Goal: Submit feedback/report problem

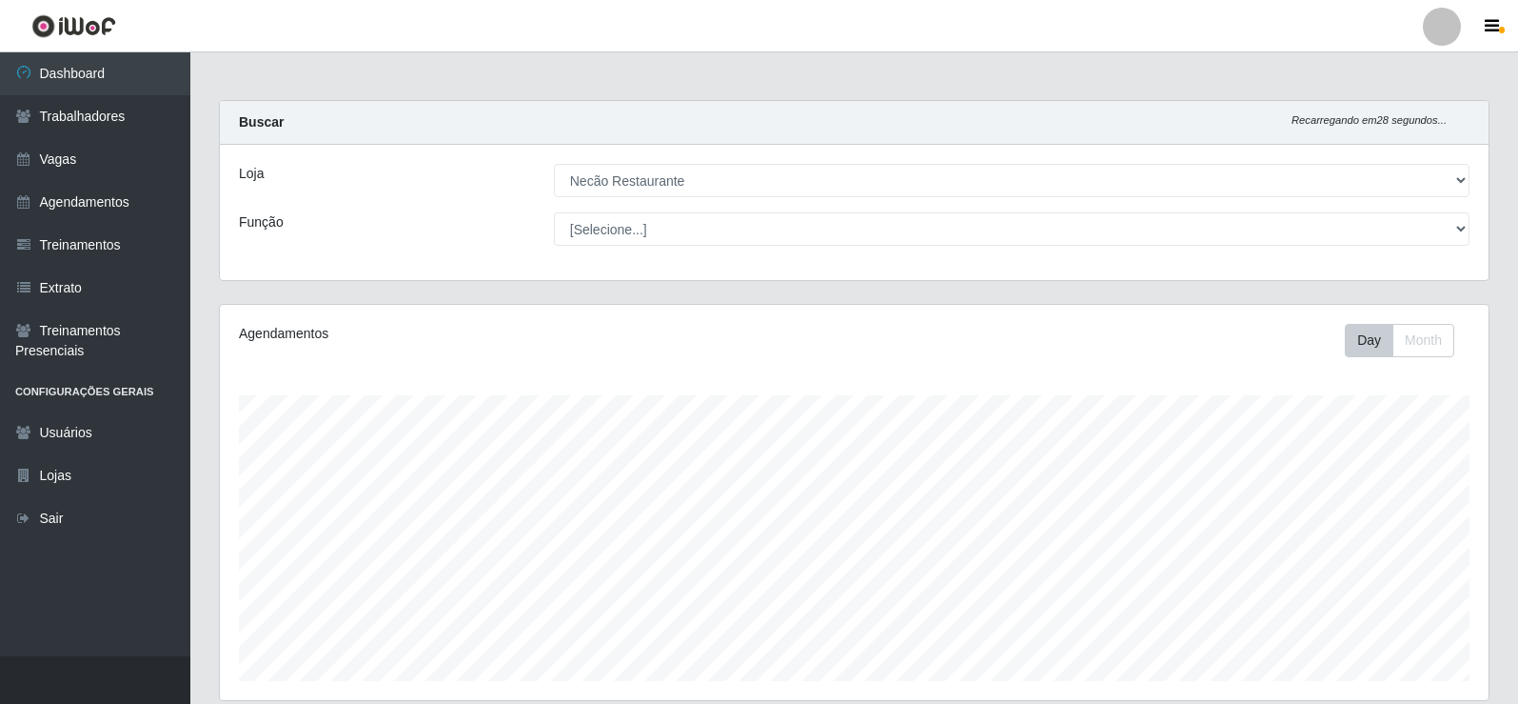
select select "334"
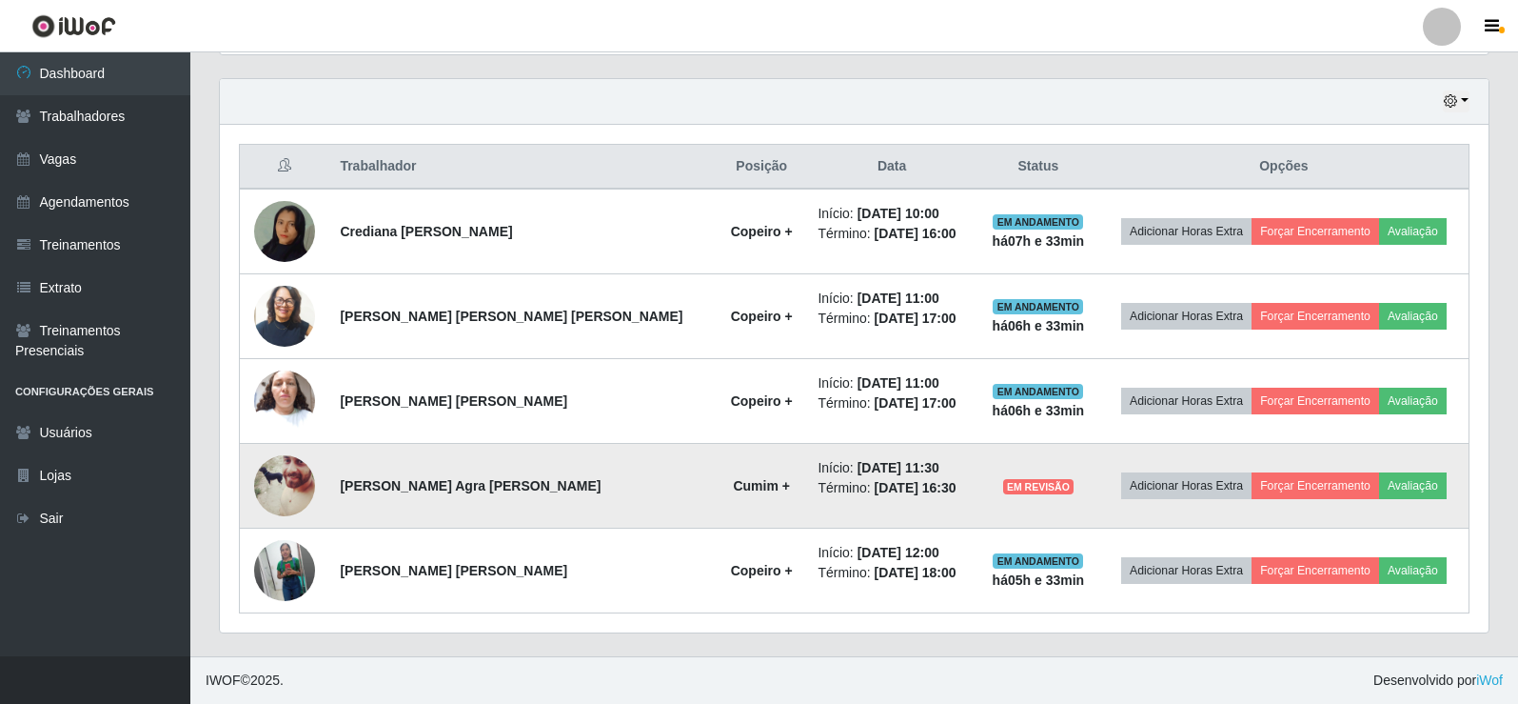
scroll to position [395, 1269]
click at [1300, 485] on button "Forçar Encerramento" at bounding box center [1316, 485] width 128 height 27
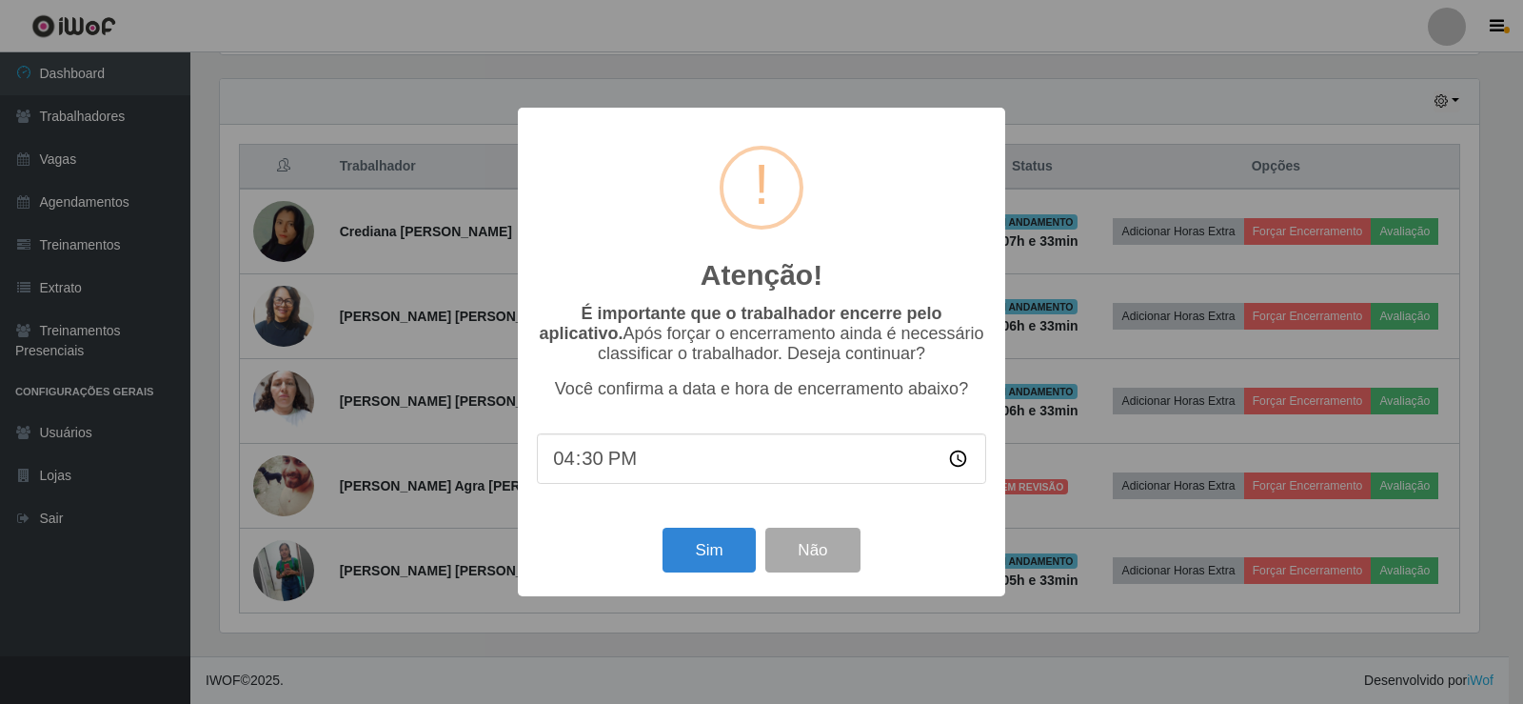
click at [718, 577] on div "Sim Não" at bounding box center [761, 550] width 449 height 54
click at [721, 558] on button "Sim" at bounding box center [709, 549] width 92 height 45
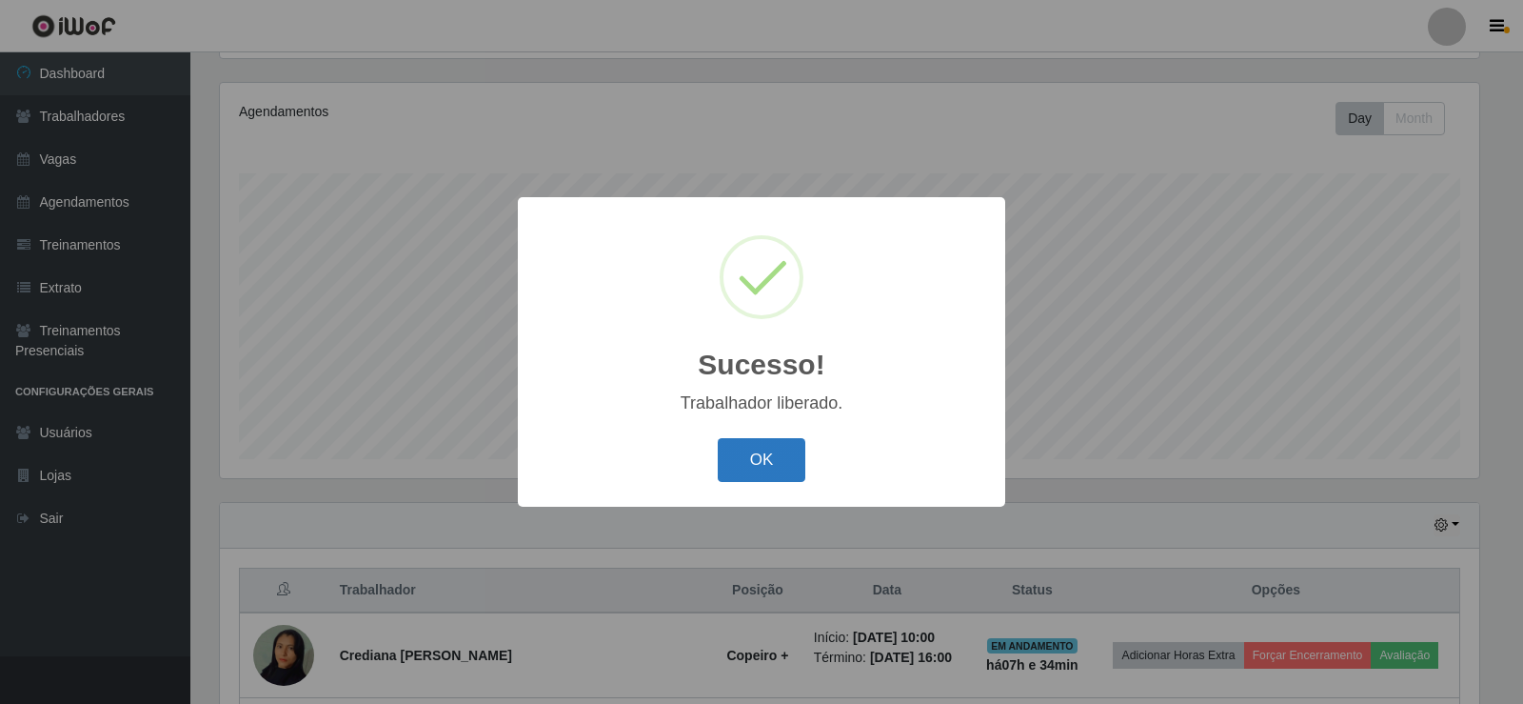
click at [770, 446] on button "OK" at bounding box center [762, 460] width 89 height 45
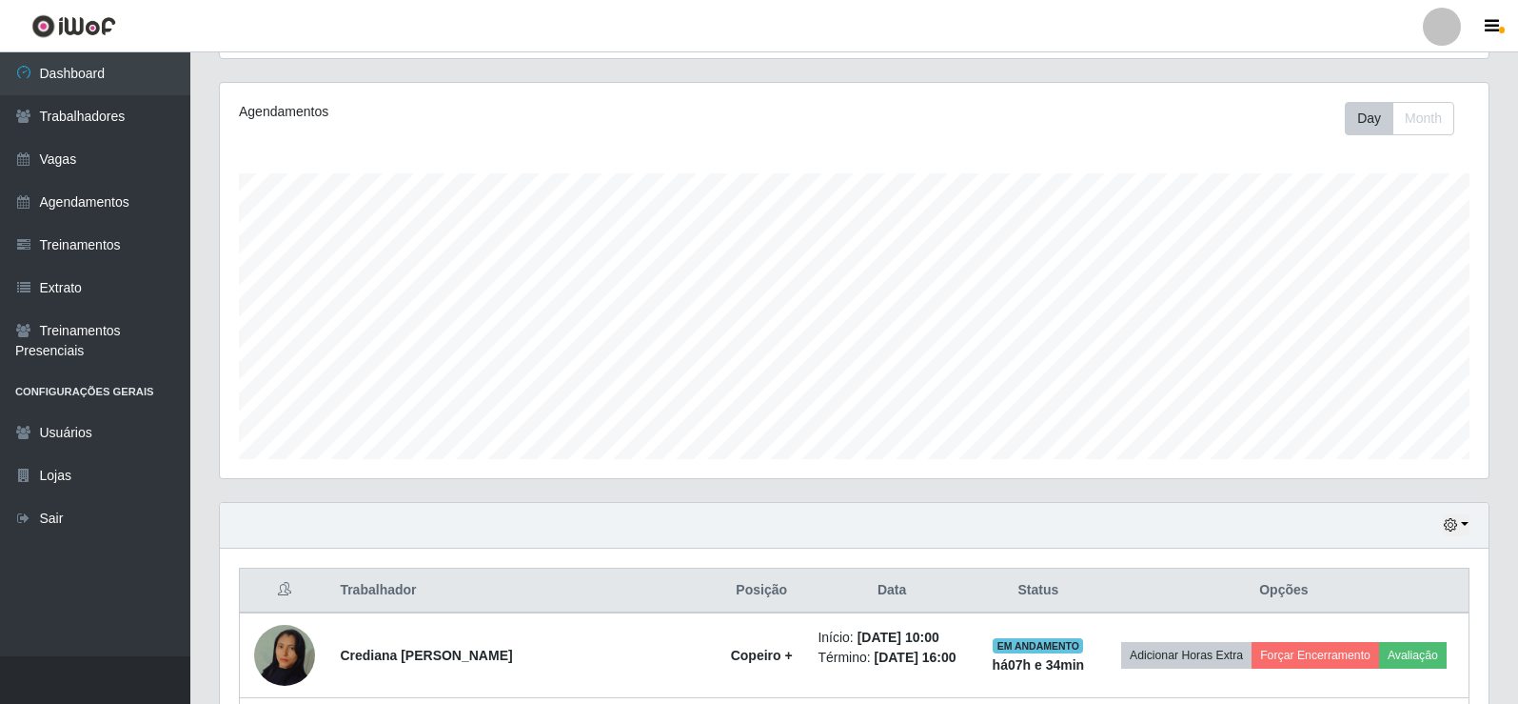
scroll to position [412, 0]
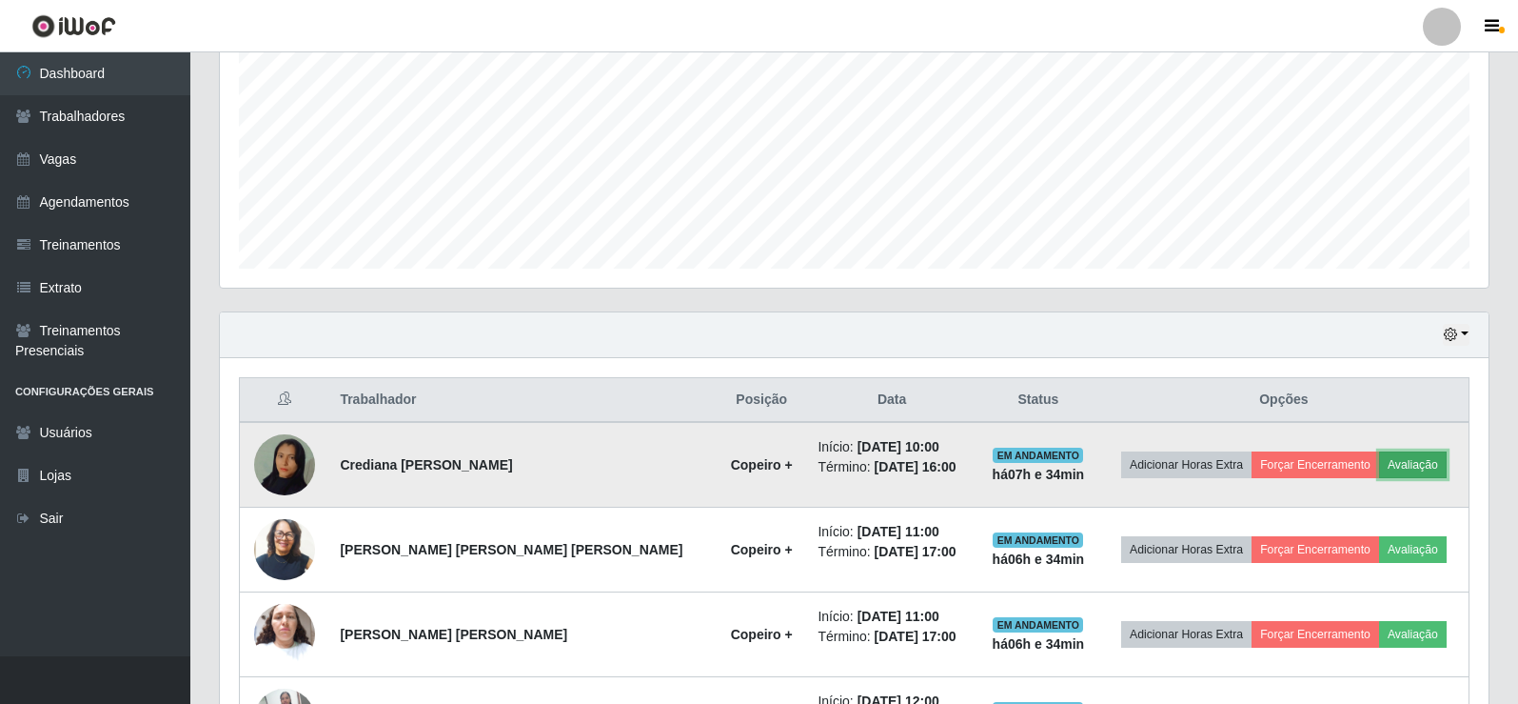
click at [1431, 459] on button "Avaliação" at bounding box center [1413, 464] width 68 height 27
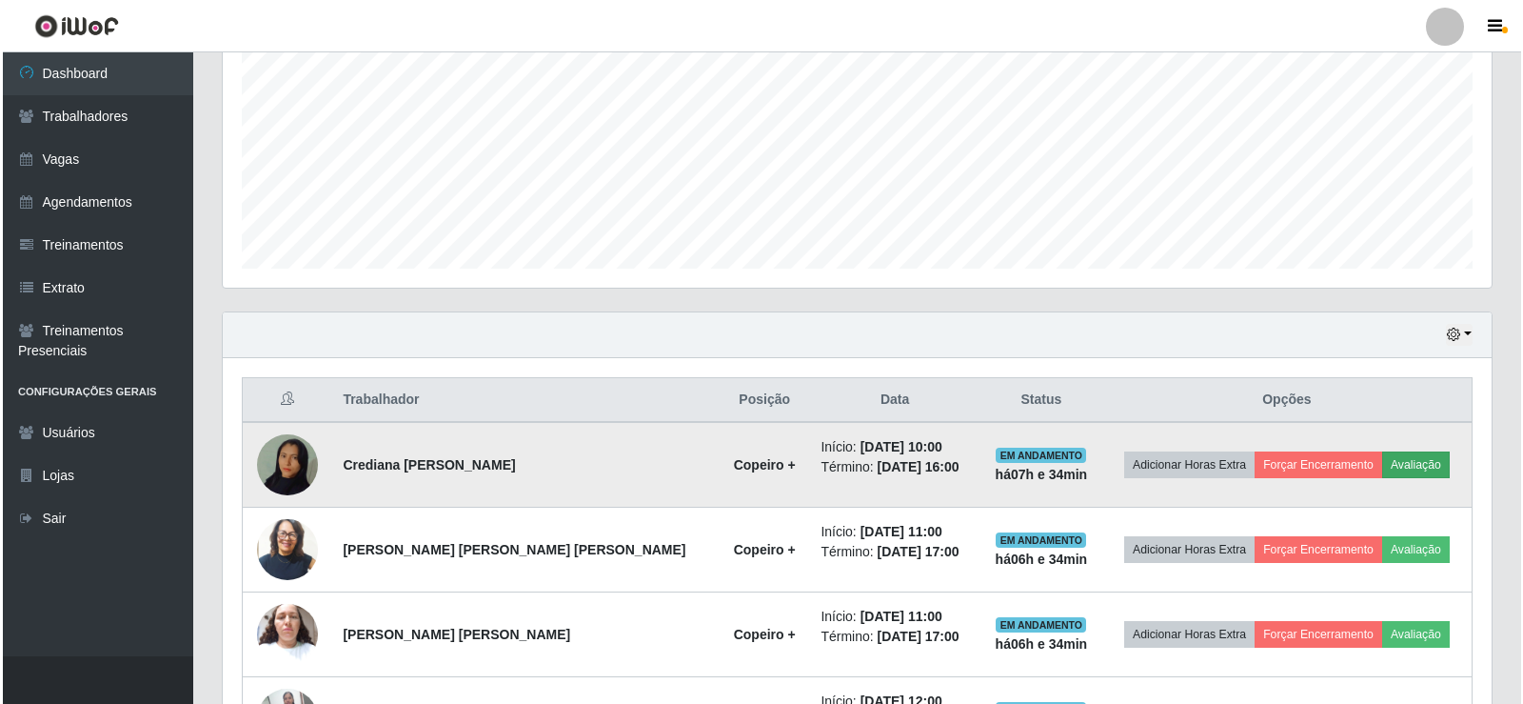
scroll to position [395, 1260]
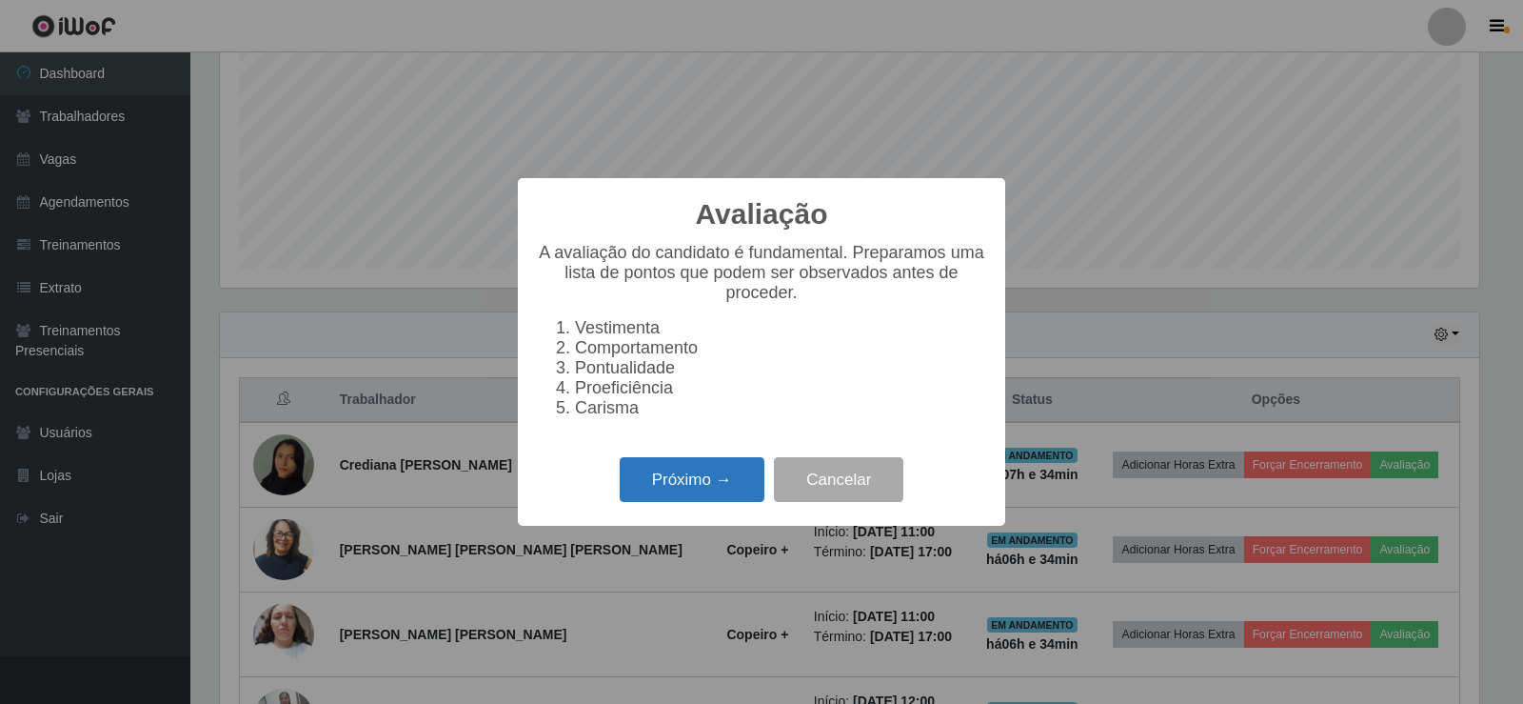
click at [696, 479] on button "Próximo →" at bounding box center [692, 479] width 145 height 45
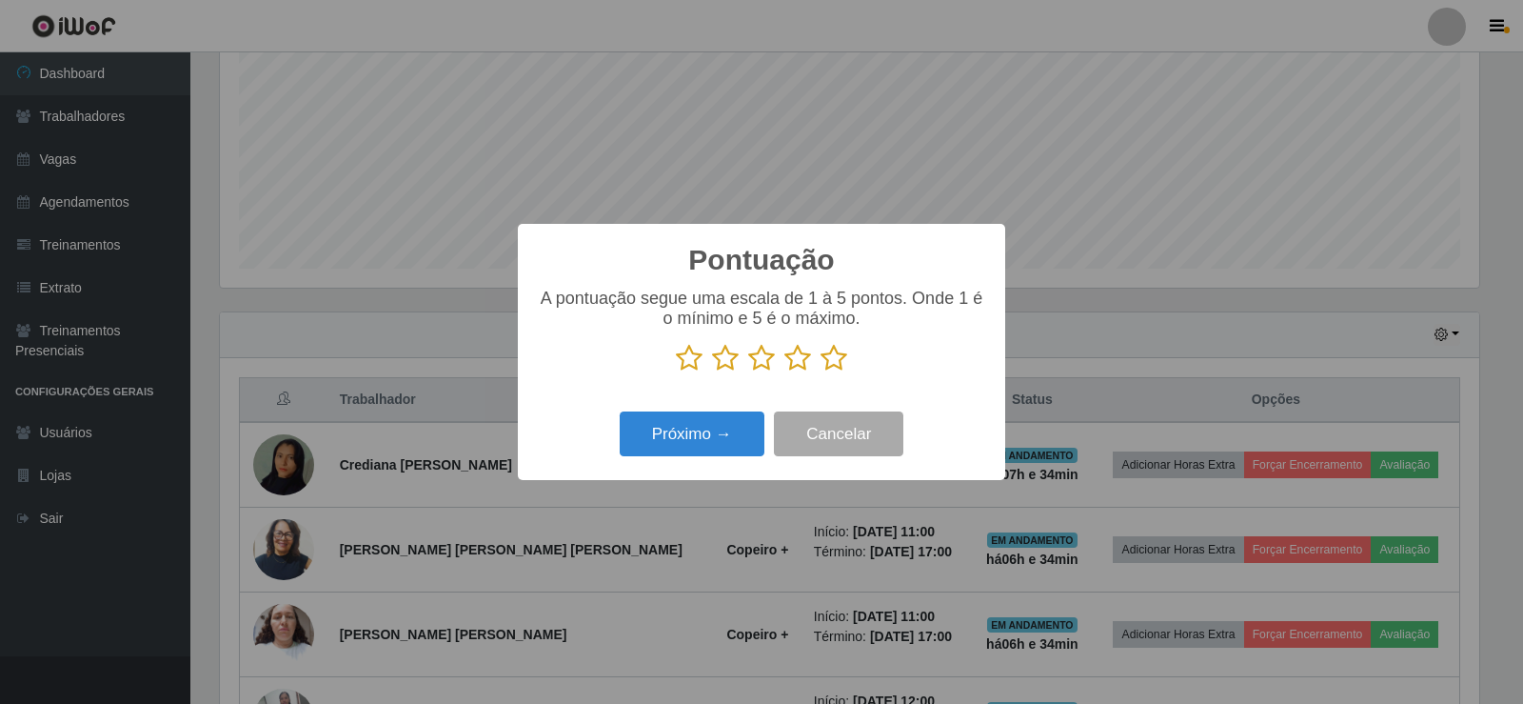
click at [834, 372] on icon at bounding box center [834, 358] width 27 height 29
click at [821, 372] on input "radio" at bounding box center [821, 372] width 0 height 0
click at [700, 442] on button "Próximo →" at bounding box center [692, 433] width 145 height 45
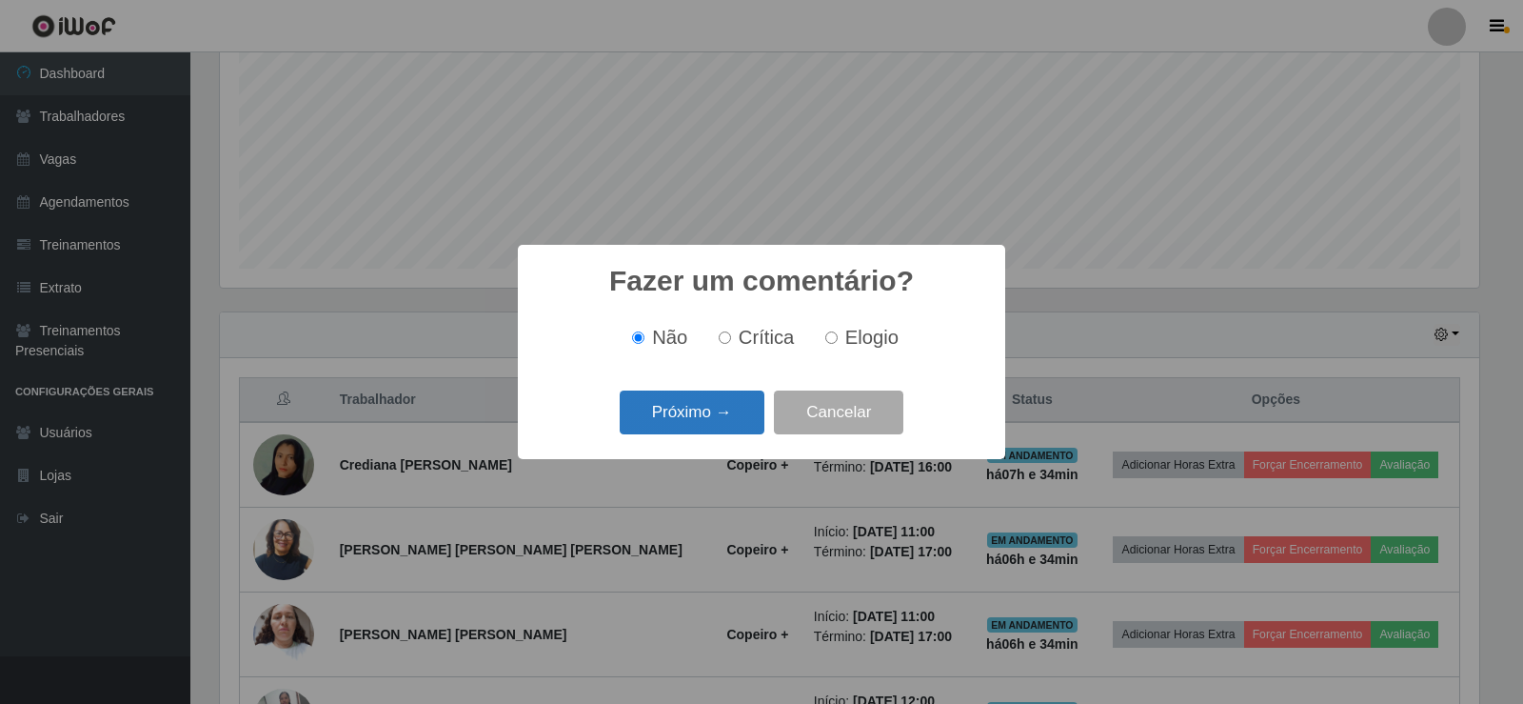
click at [736, 420] on button "Próximo →" at bounding box center [692, 412] width 145 height 45
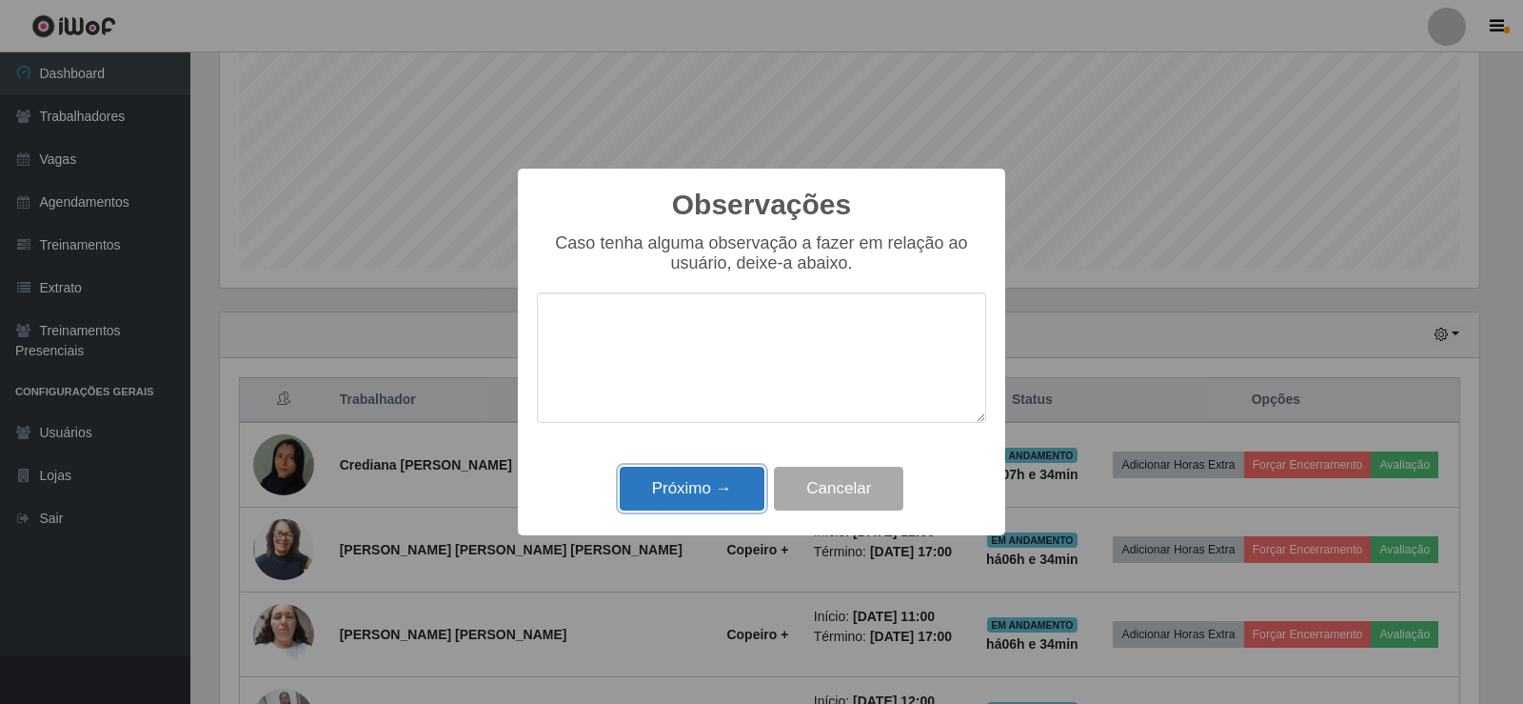
click at [699, 485] on button "Próximo →" at bounding box center [692, 488] width 145 height 45
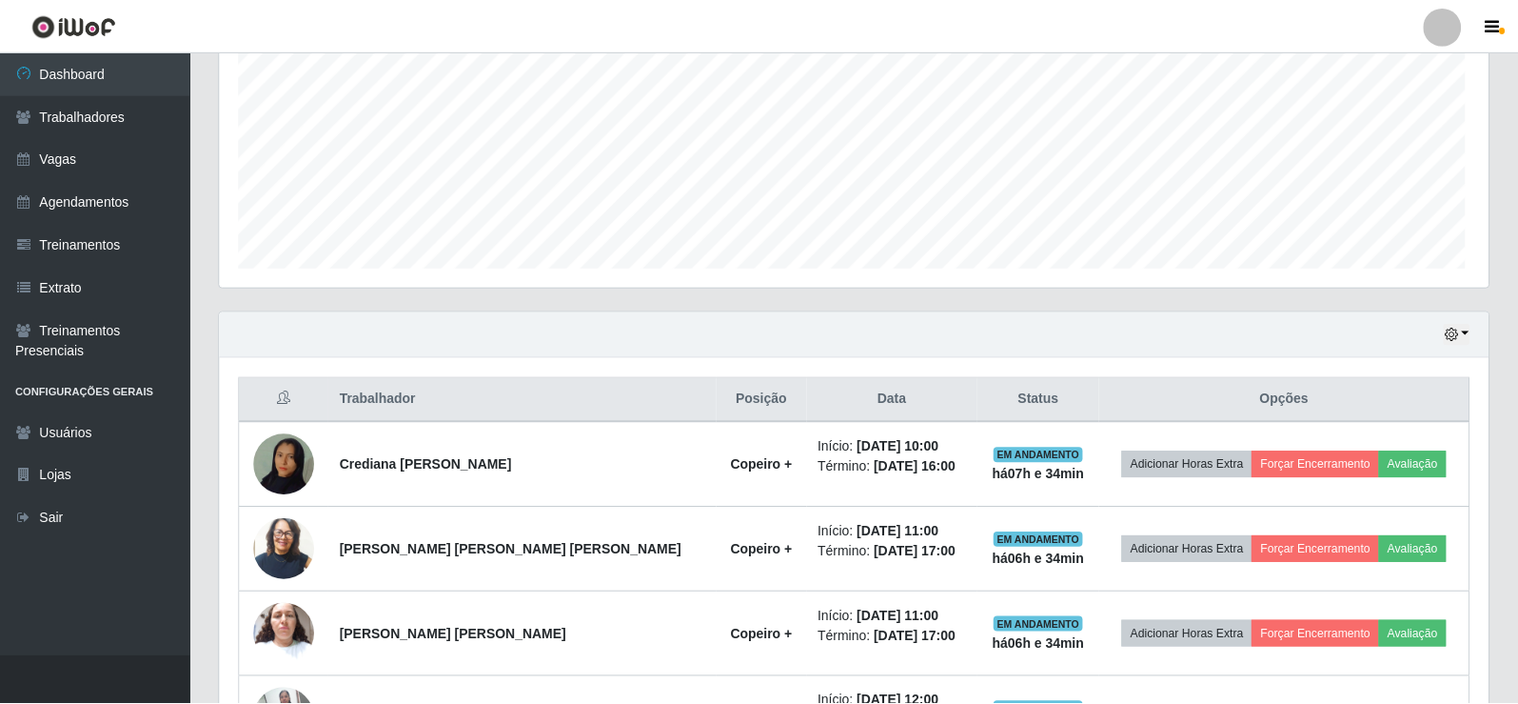
scroll to position [395, 1269]
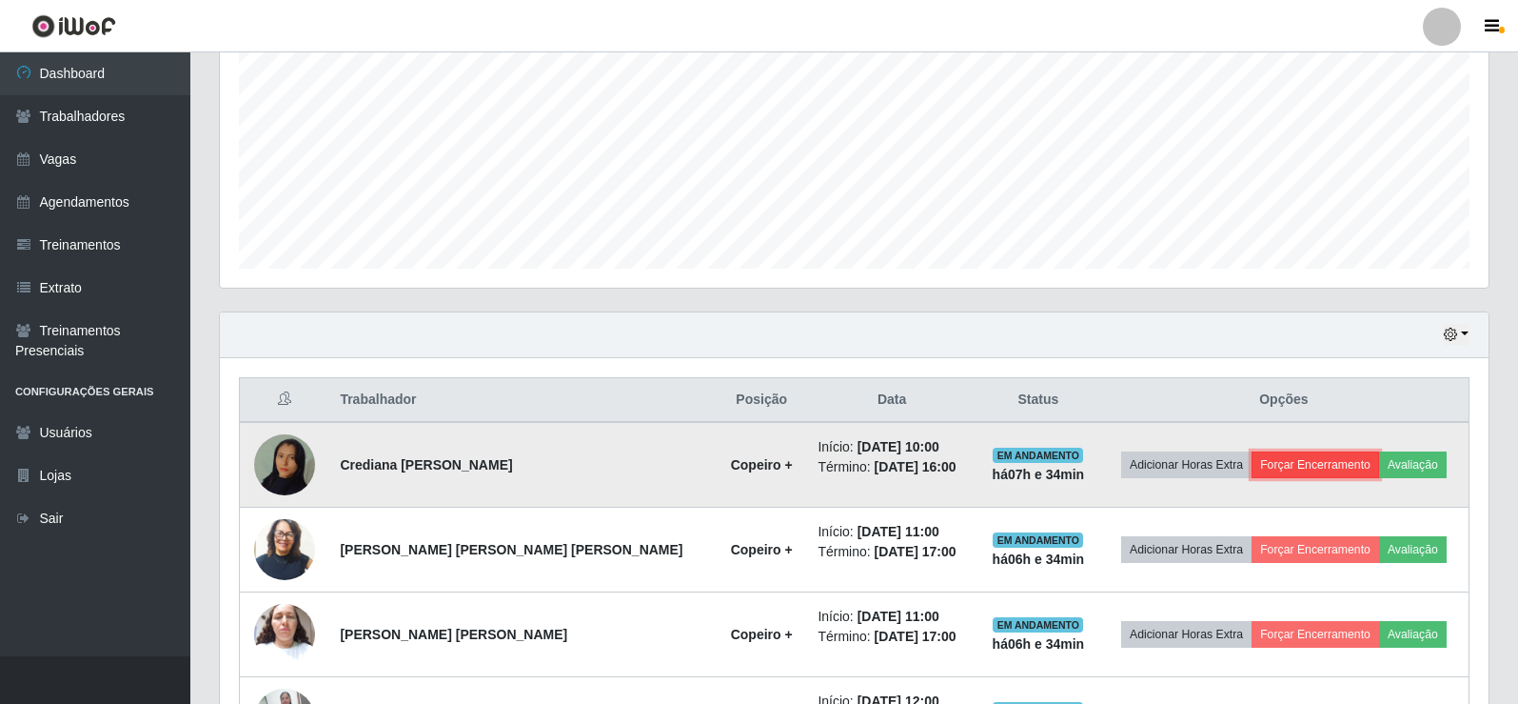
click at [1349, 466] on button "Forçar Encerramento" at bounding box center [1316, 464] width 128 height 27
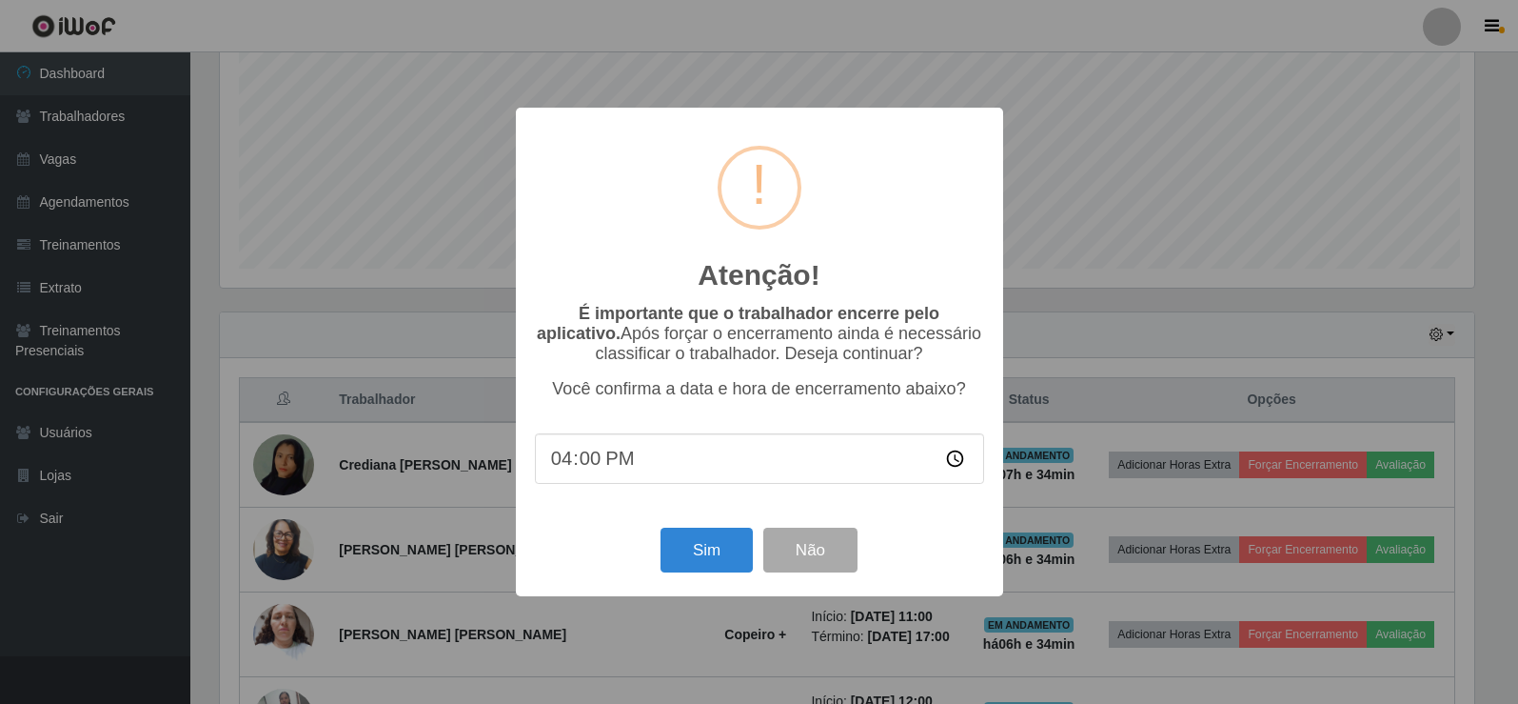
scroll to position [395, 1260]
click at [715, 559] on button "Sim" at bounding box center [709, 549] width 92 height 45
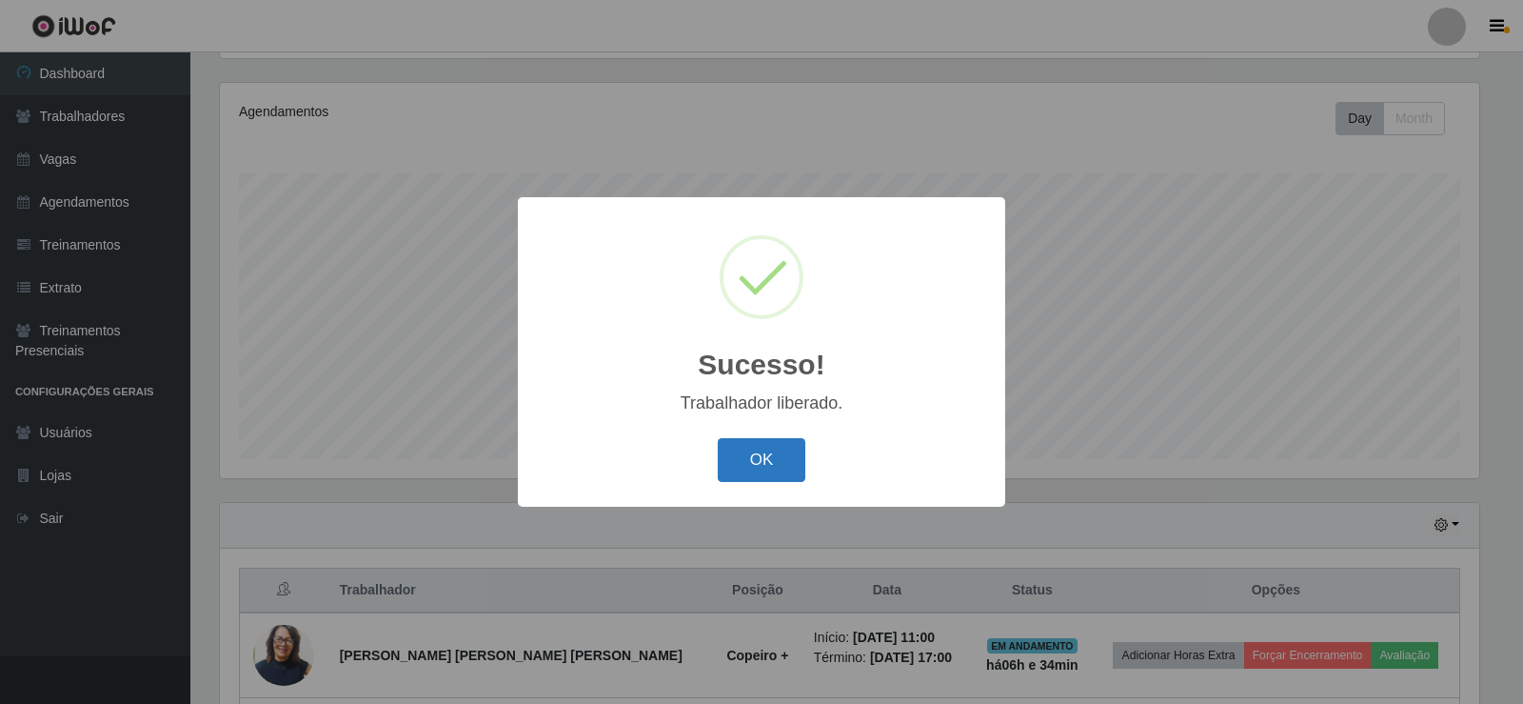
click at [754, 475] on button "OK" at bounding box center [762, 460] width 89 height 45
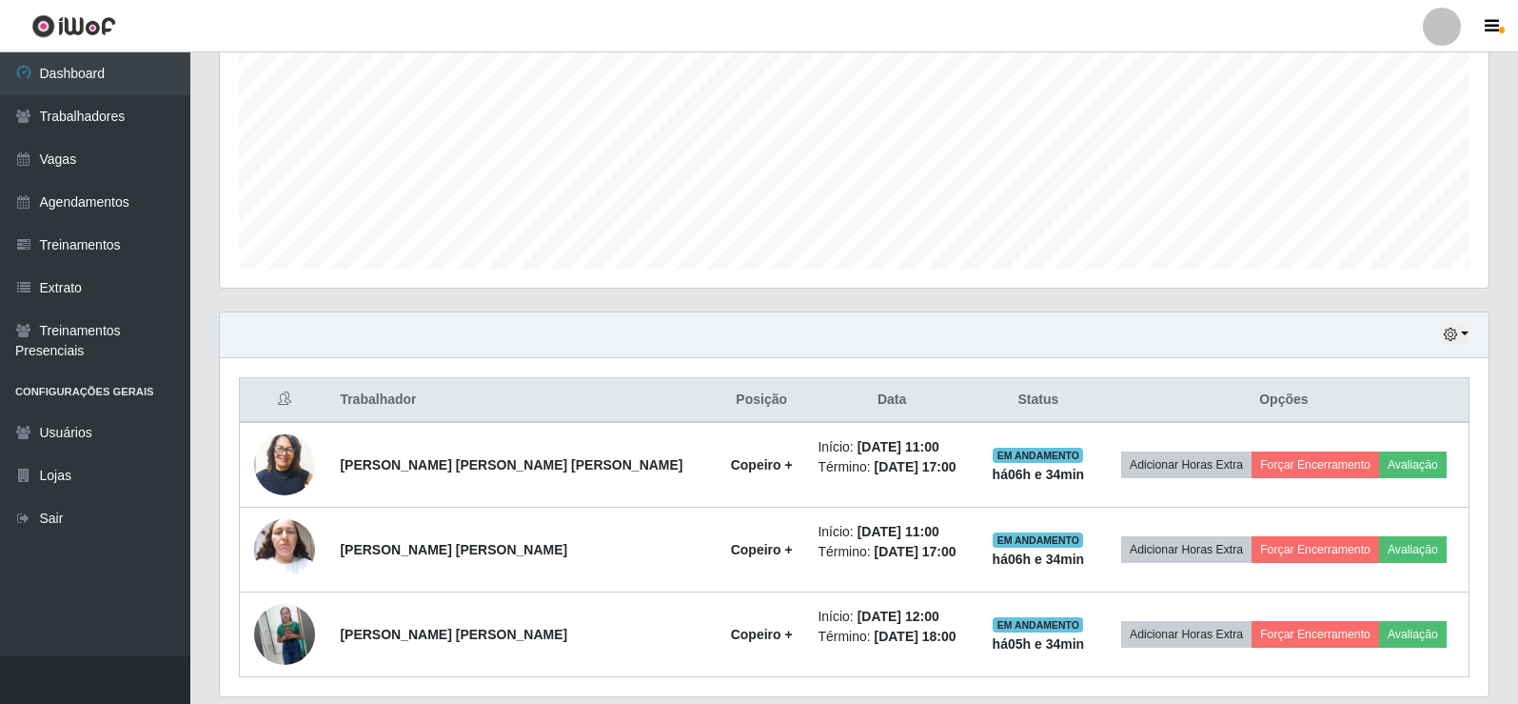
scroll to position [476, 0]
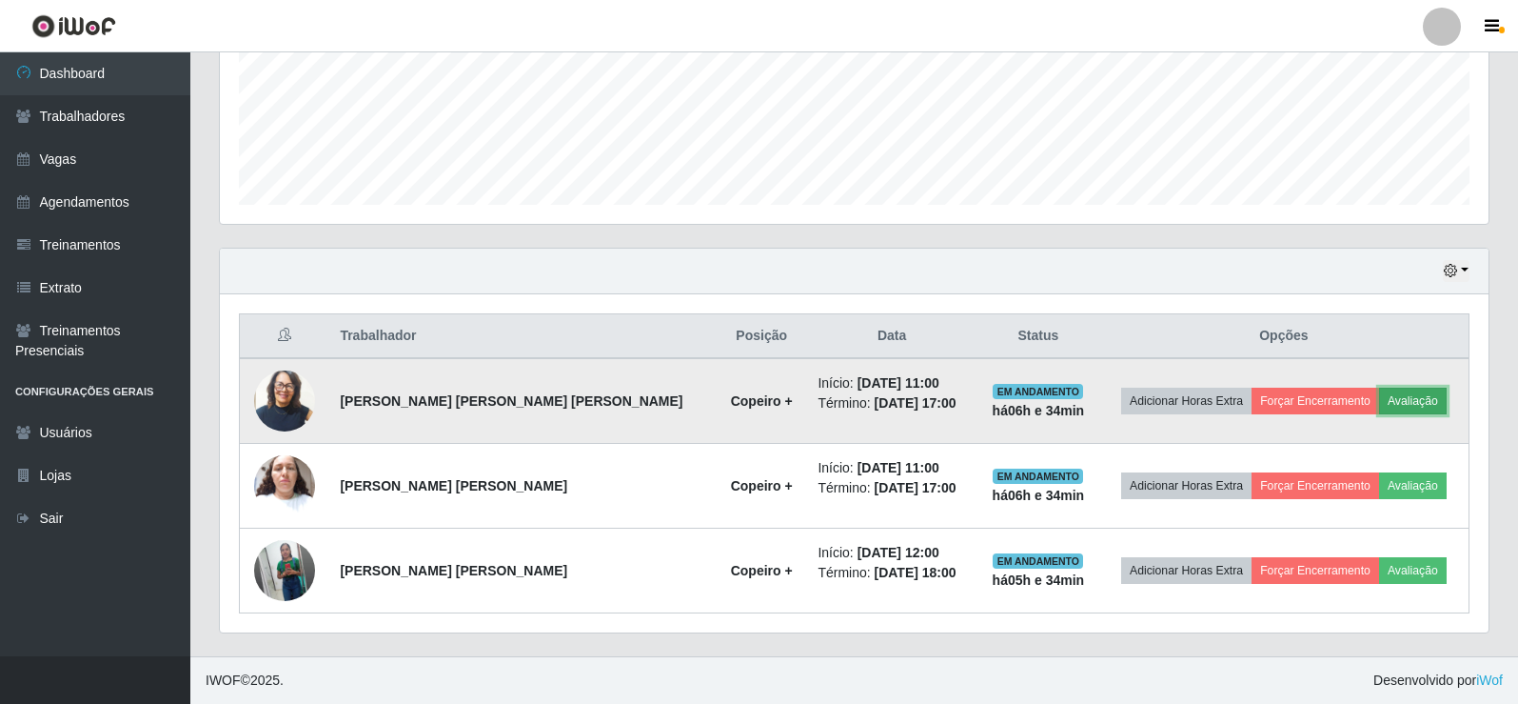
click at [1401, 398] on button "Avaliação" at bounding box center [1413, 400] width 68 height 27
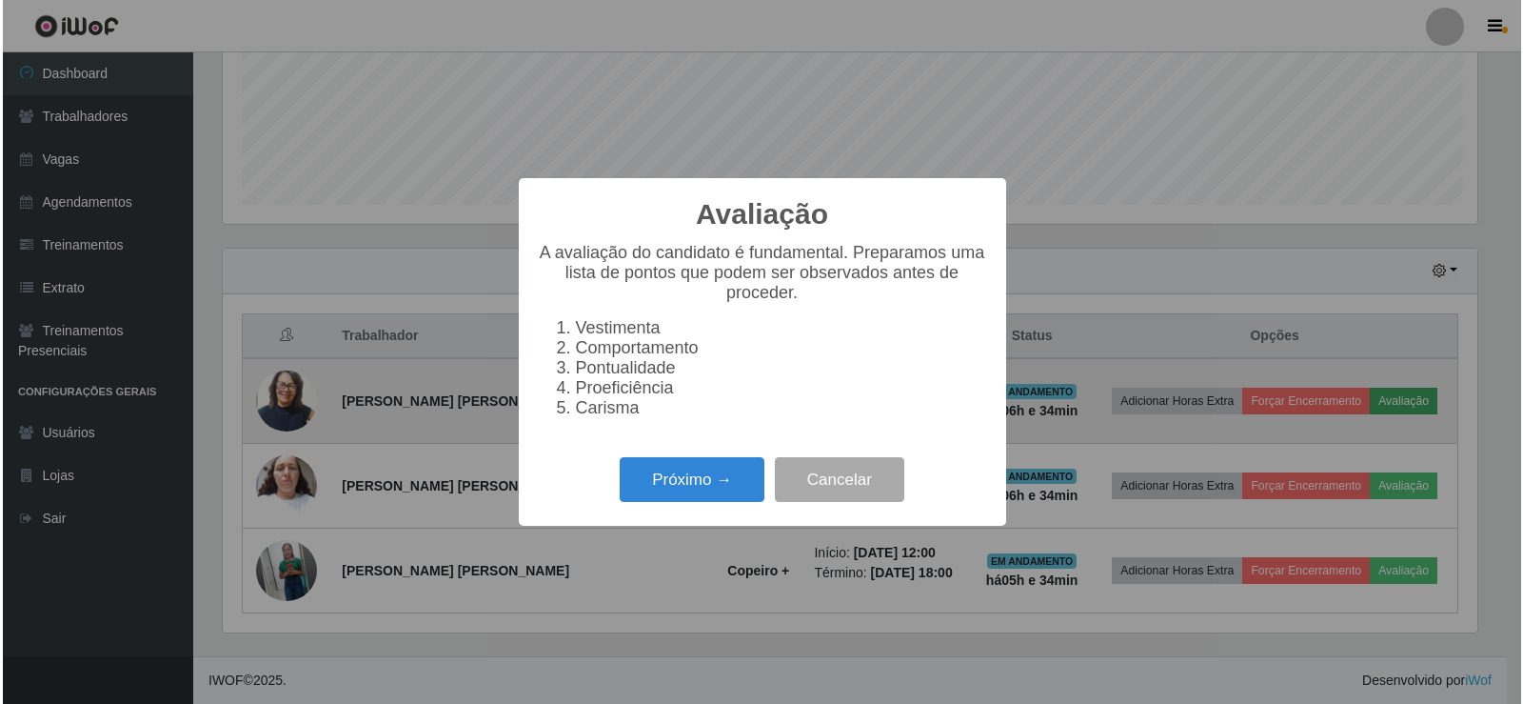
scroll to position [395, 1260]
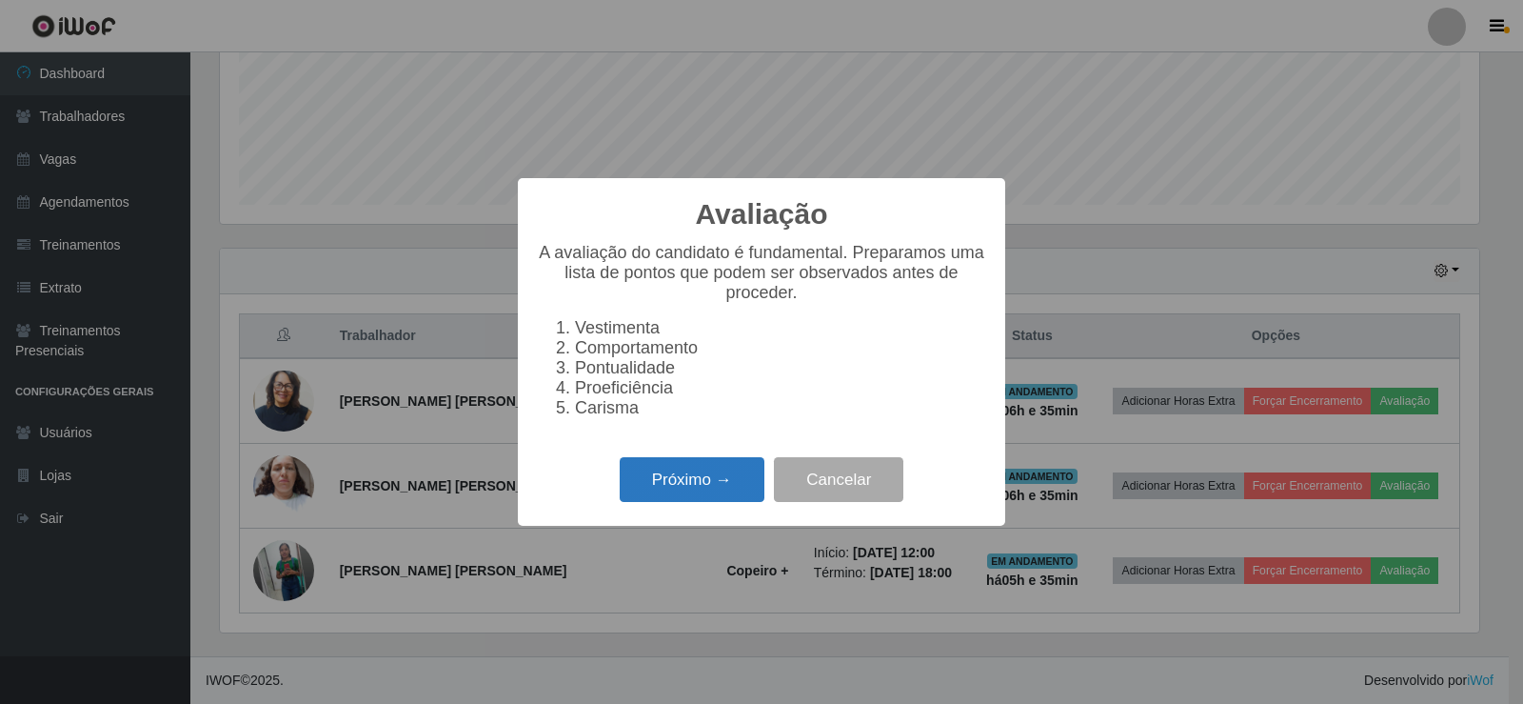
click at [685, 485] on button "Próximo →" at bounding box center [692, 479] width 145 height 45
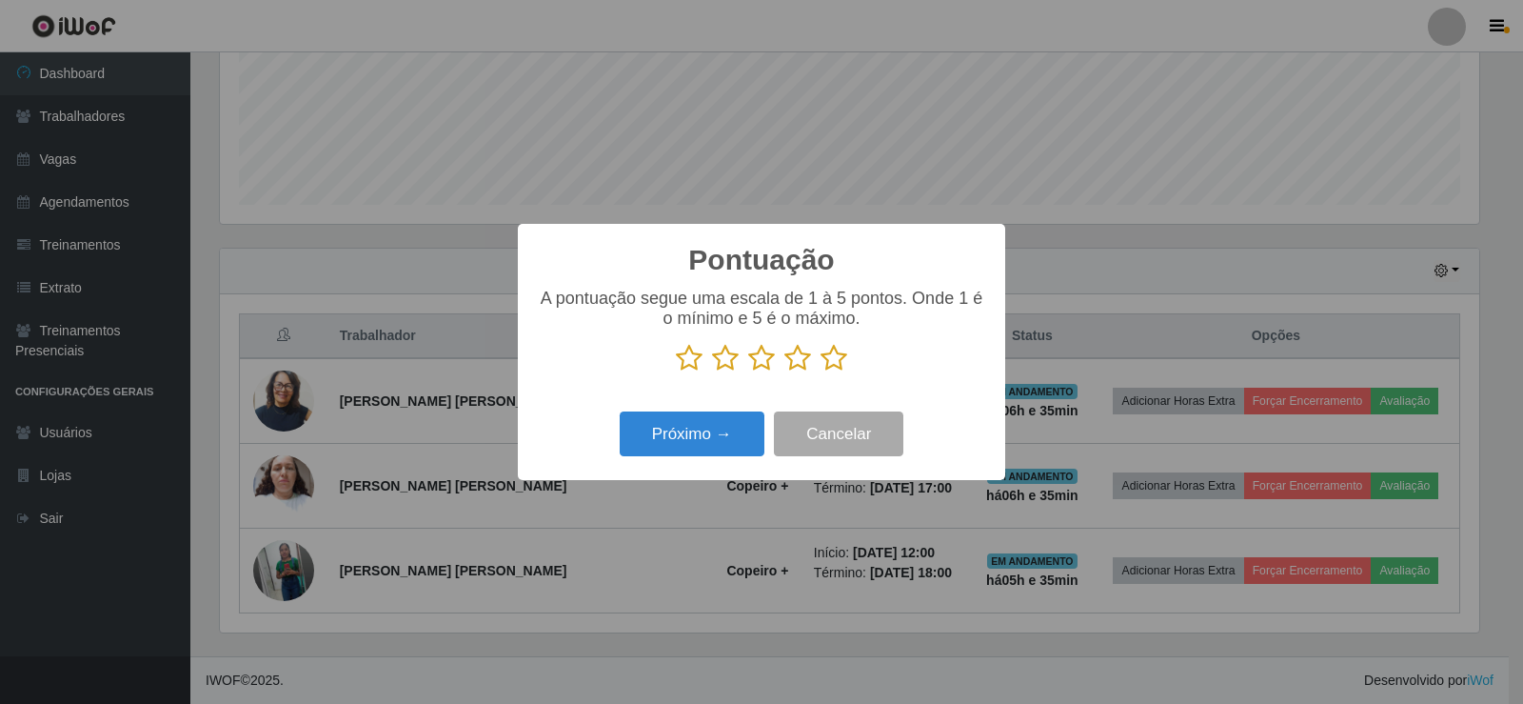
click at [837, 363] on icon at bounding box center [834, 358] width 27 height 29
click at [821, 372] on input "radio" at bounding box center [821, 372] width 0 height 0
click at [738, 446] on button "Próximo →" at bounding box center [692, 433] width 145 height 45
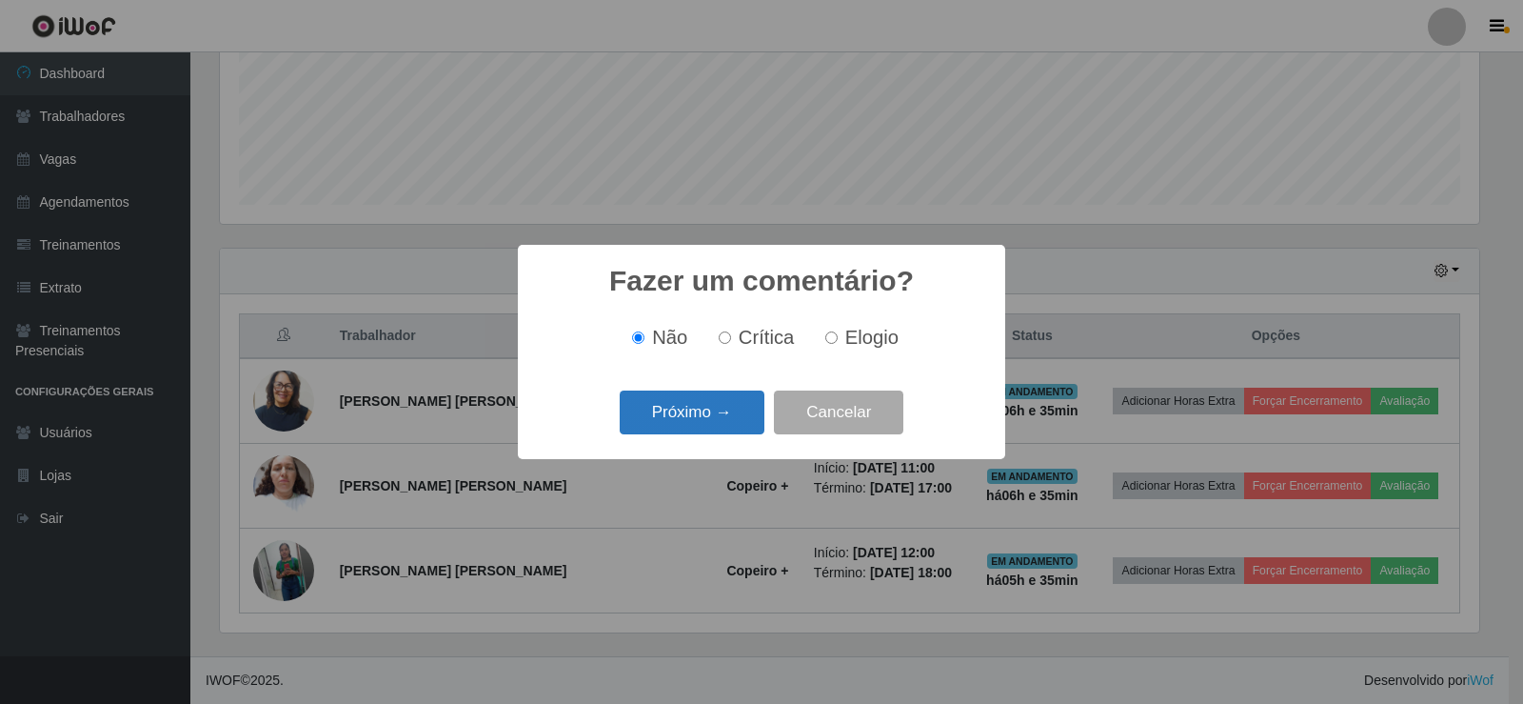
click at [734, 426] on button "Próximo →" at bounding box center [692, 412] width 145 height 45
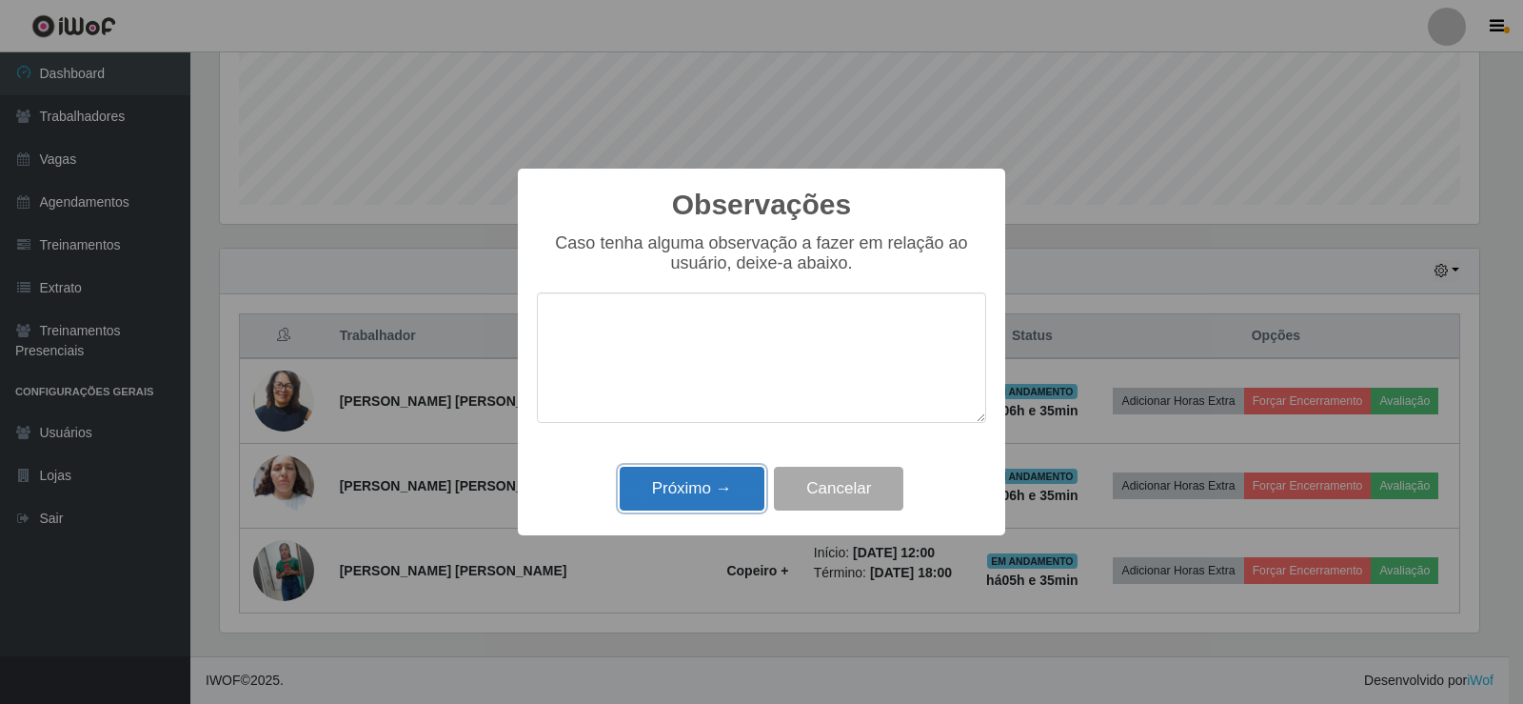
click at [701, 485] on button "Próximo →" at bounding box center [692, 488] width 145 height 45
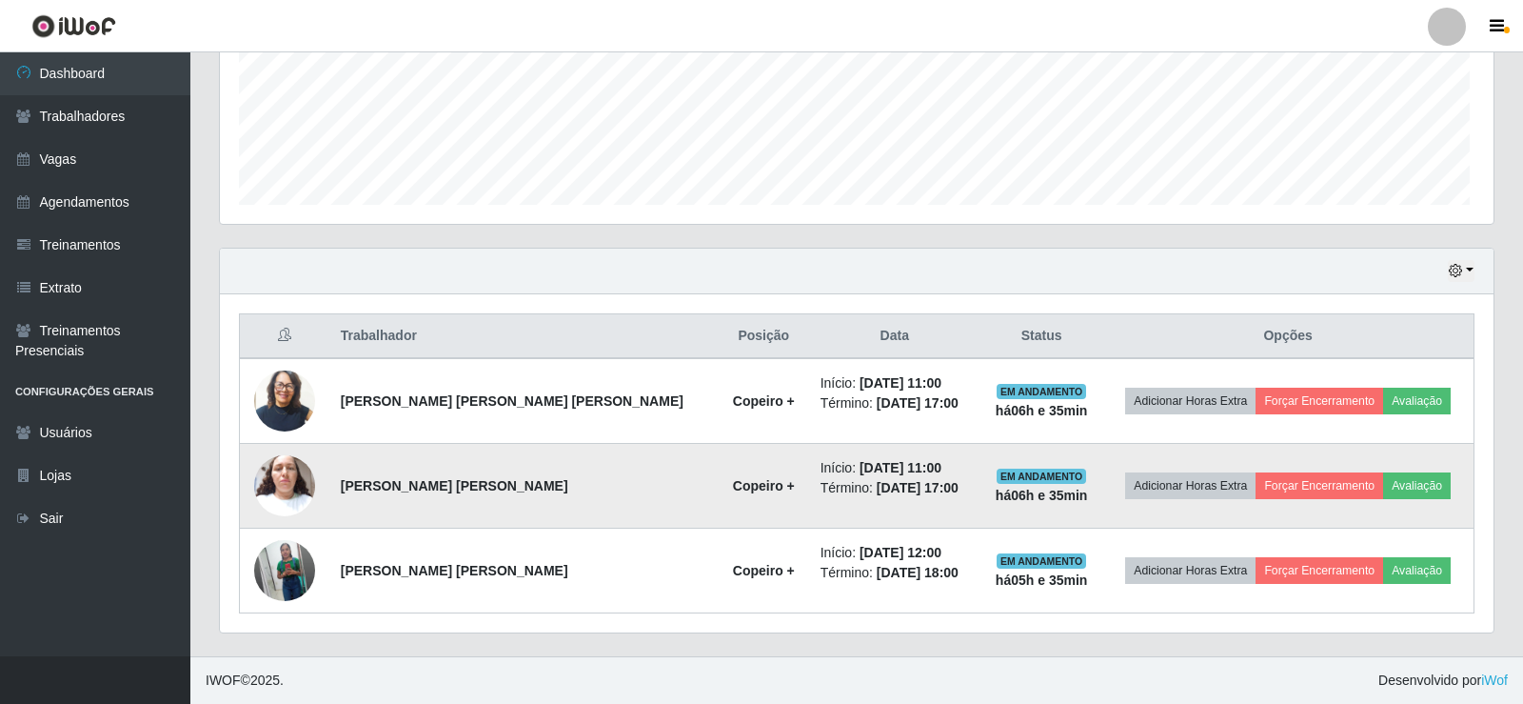
scroll to position [395, 1269]
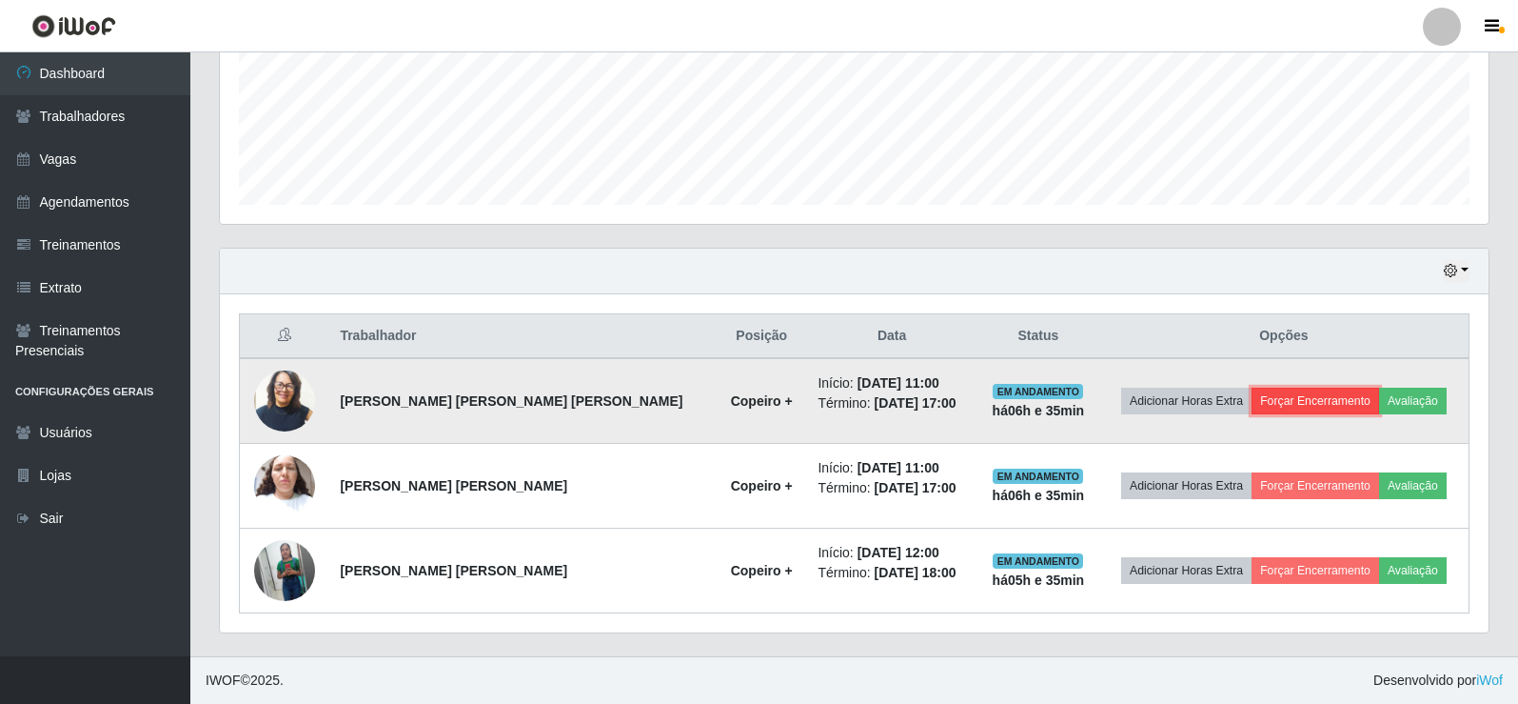
click at [1307, 395] on button "Forçar Encerramento" at bounding box center [1316, 400] width 128 height 27
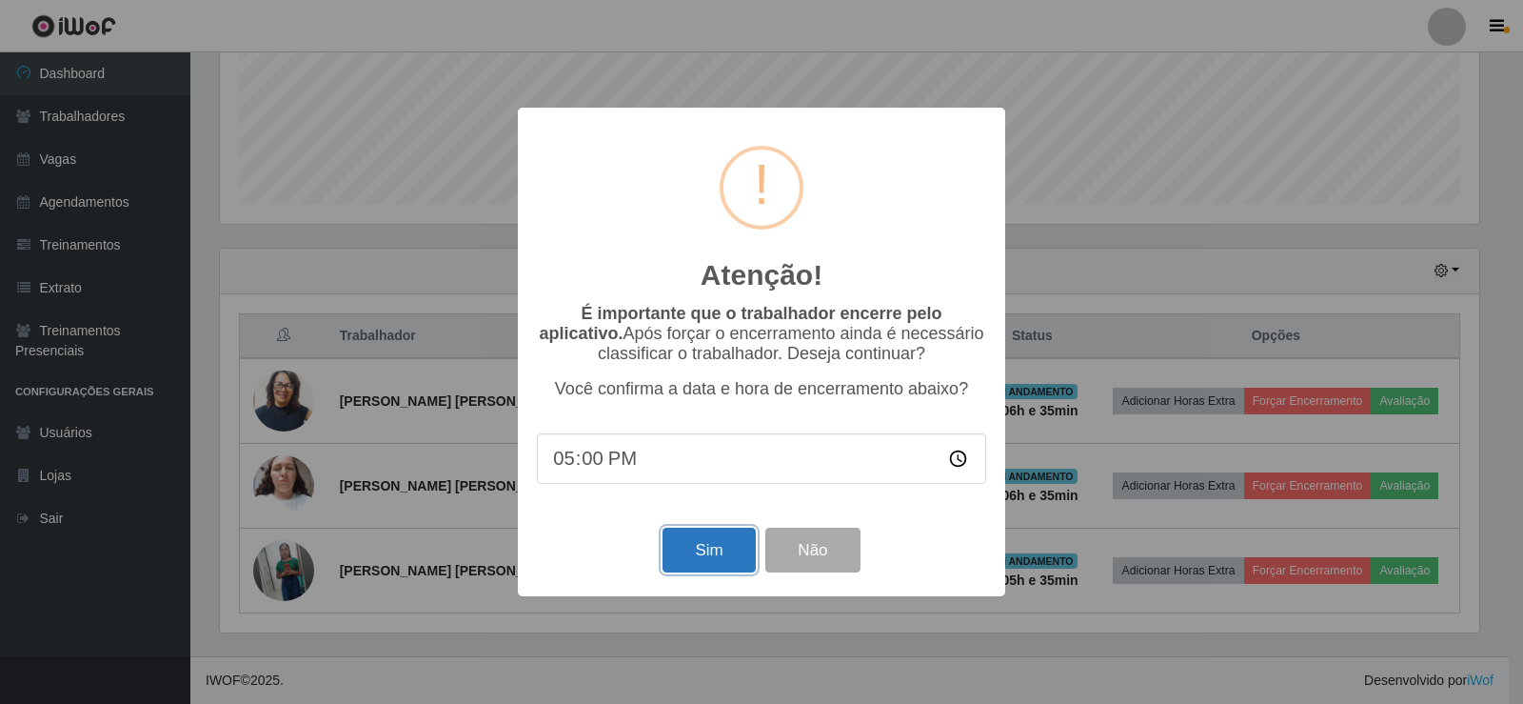
click at [725, 534] on button "Sim" at bounding box center [709, 549] width 92 height 45
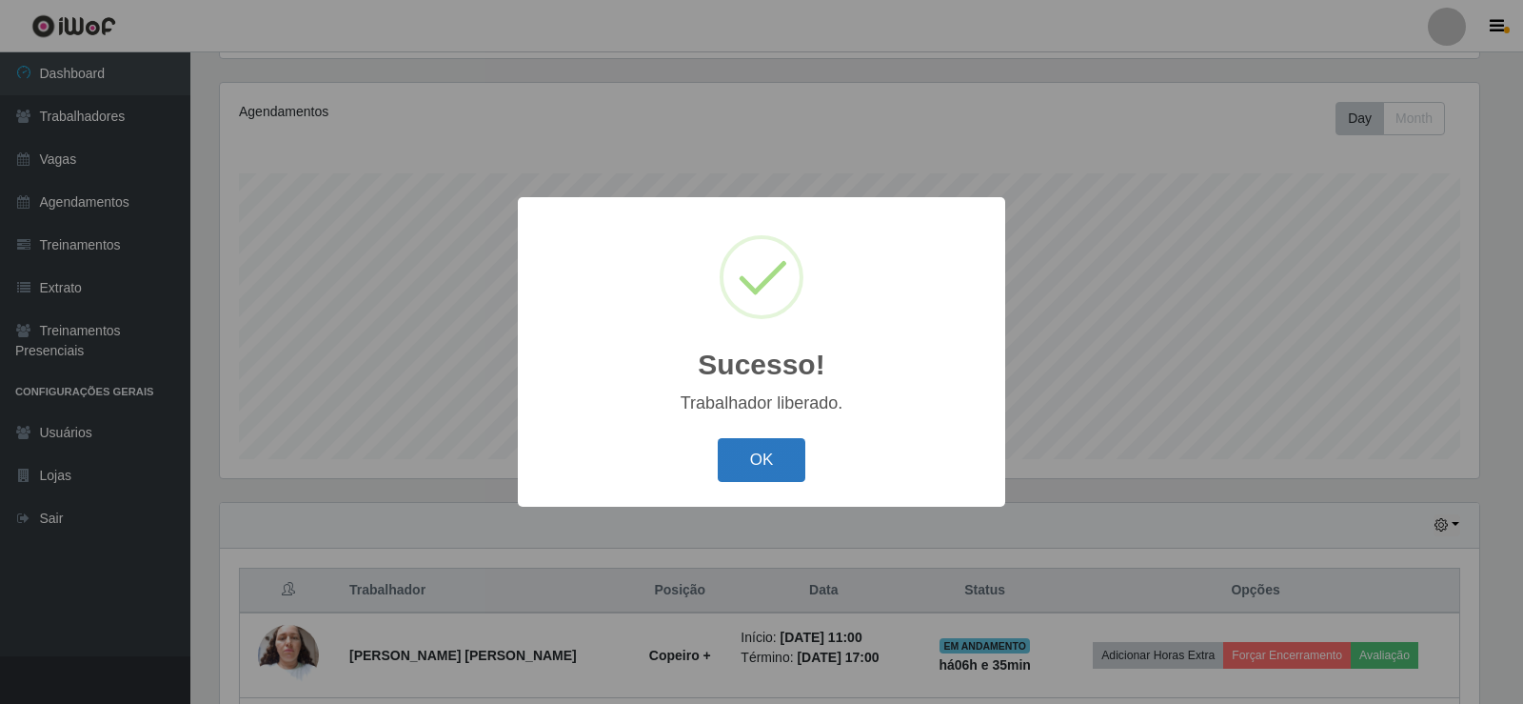
click at [775, 471] on button "OK" at bounding box center [762, 460] width 89 height 45
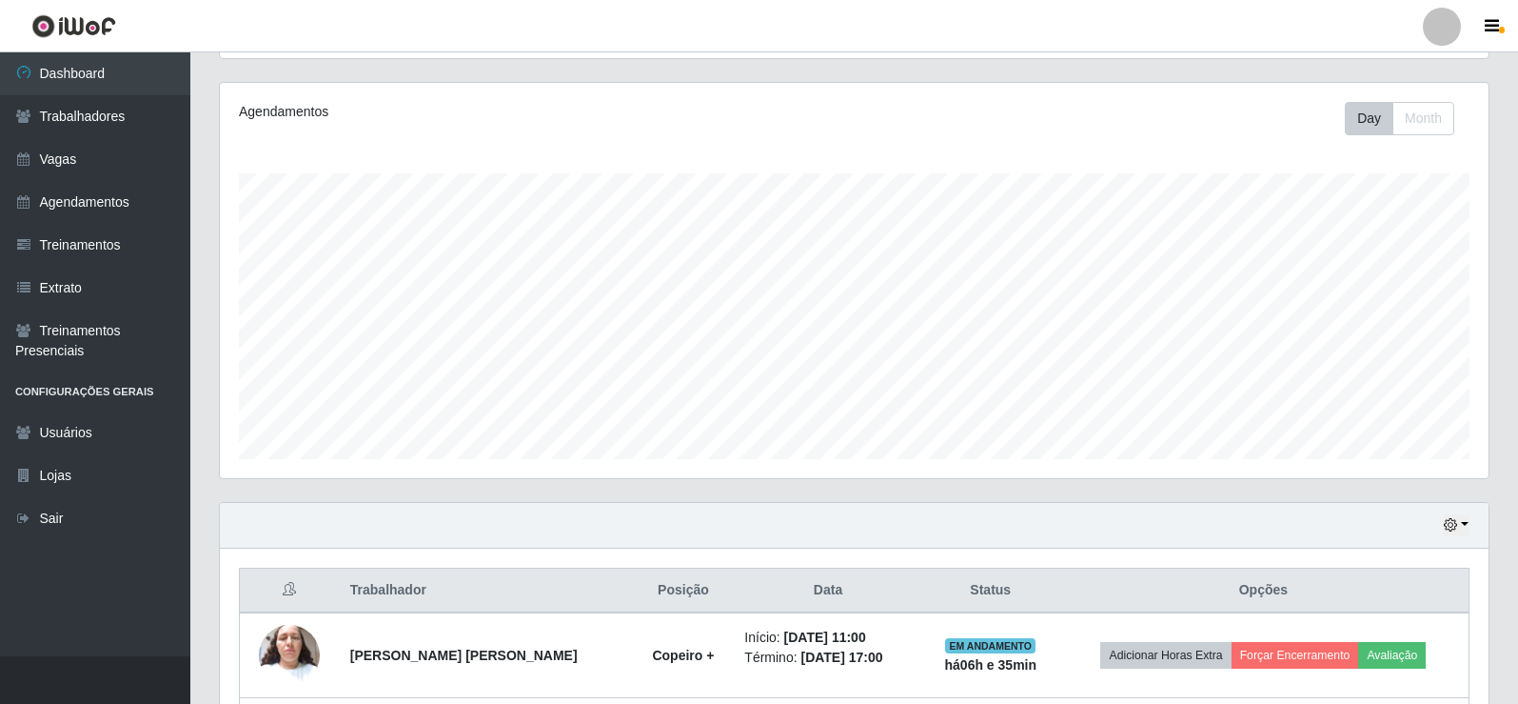
scroll to position [391, 0]
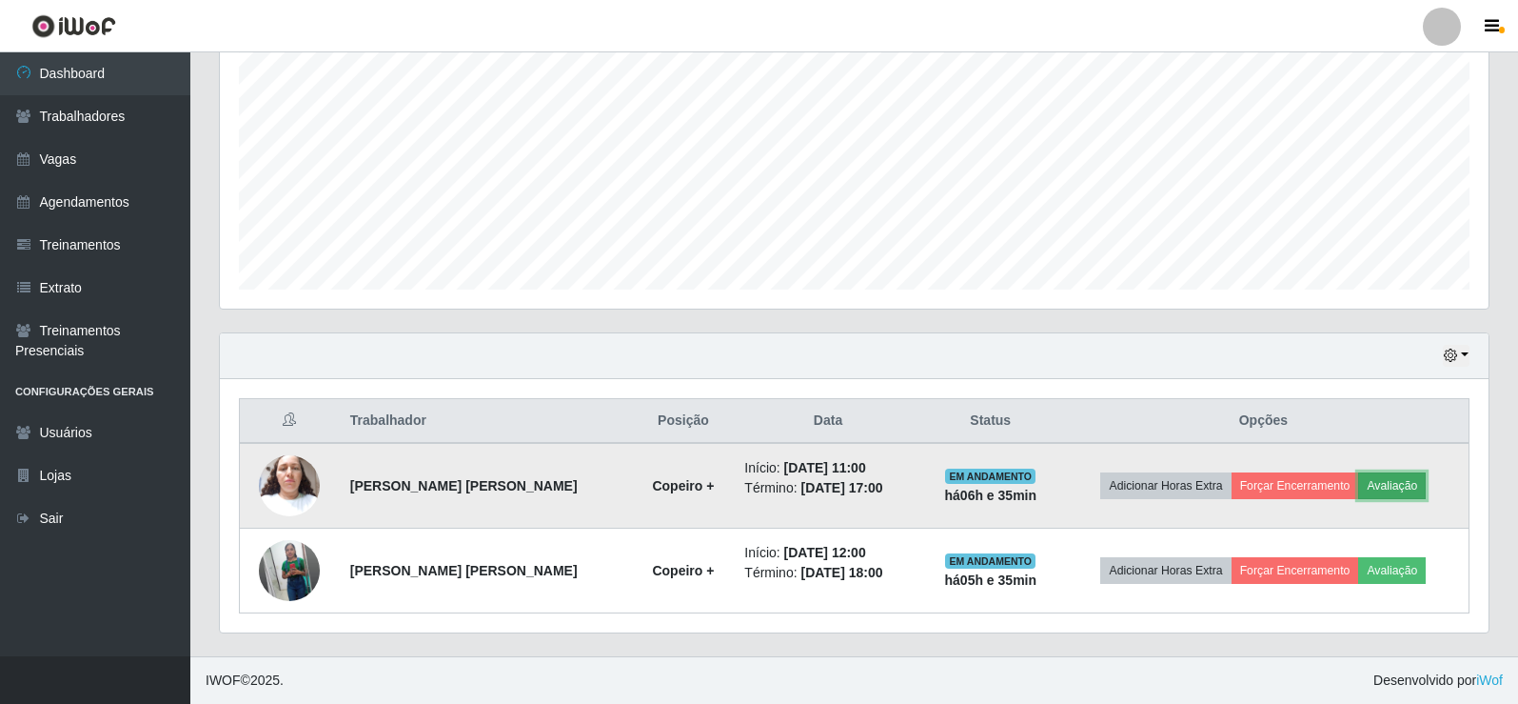
click at [1395, 485] on button "Avaliação" at bounding box center [1393, 485] width 68 height 27
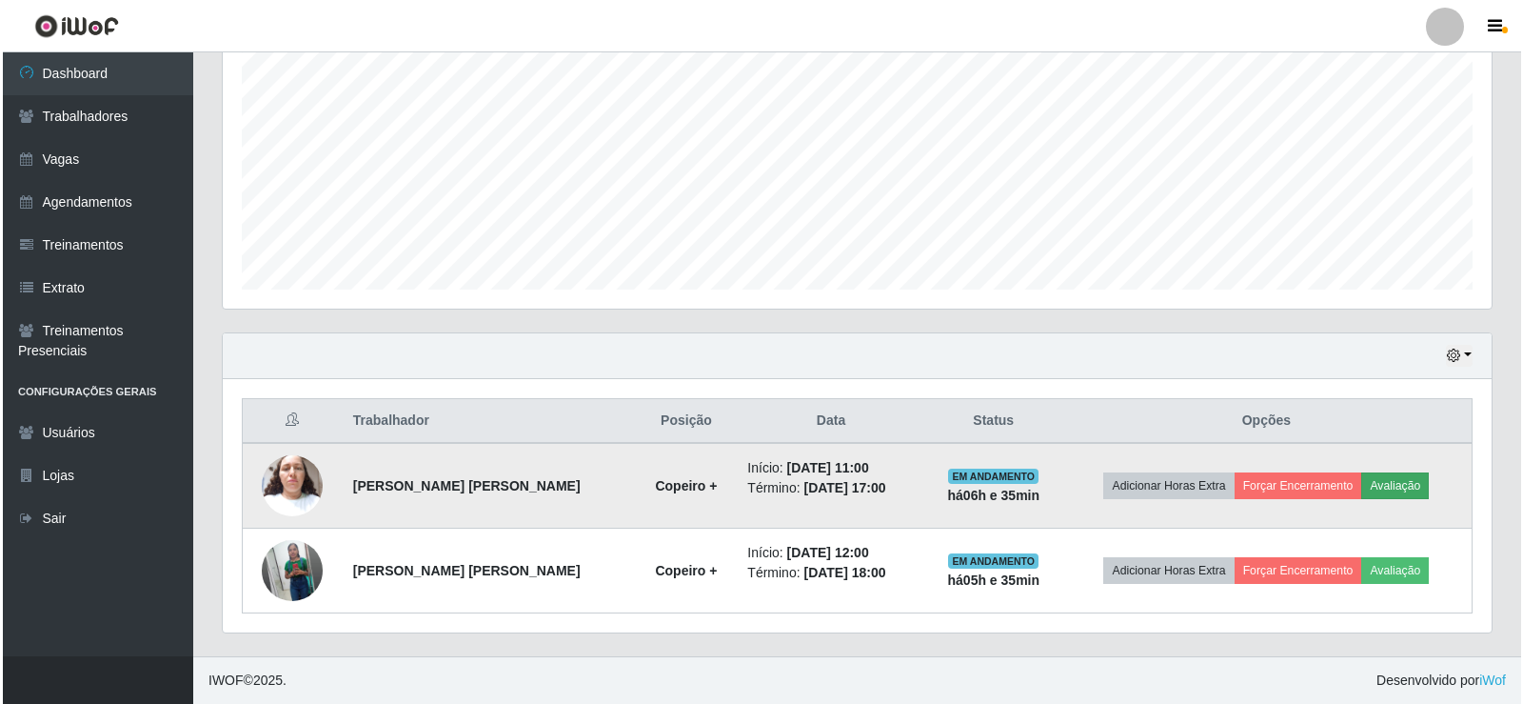
scroll to position [395, 1260]
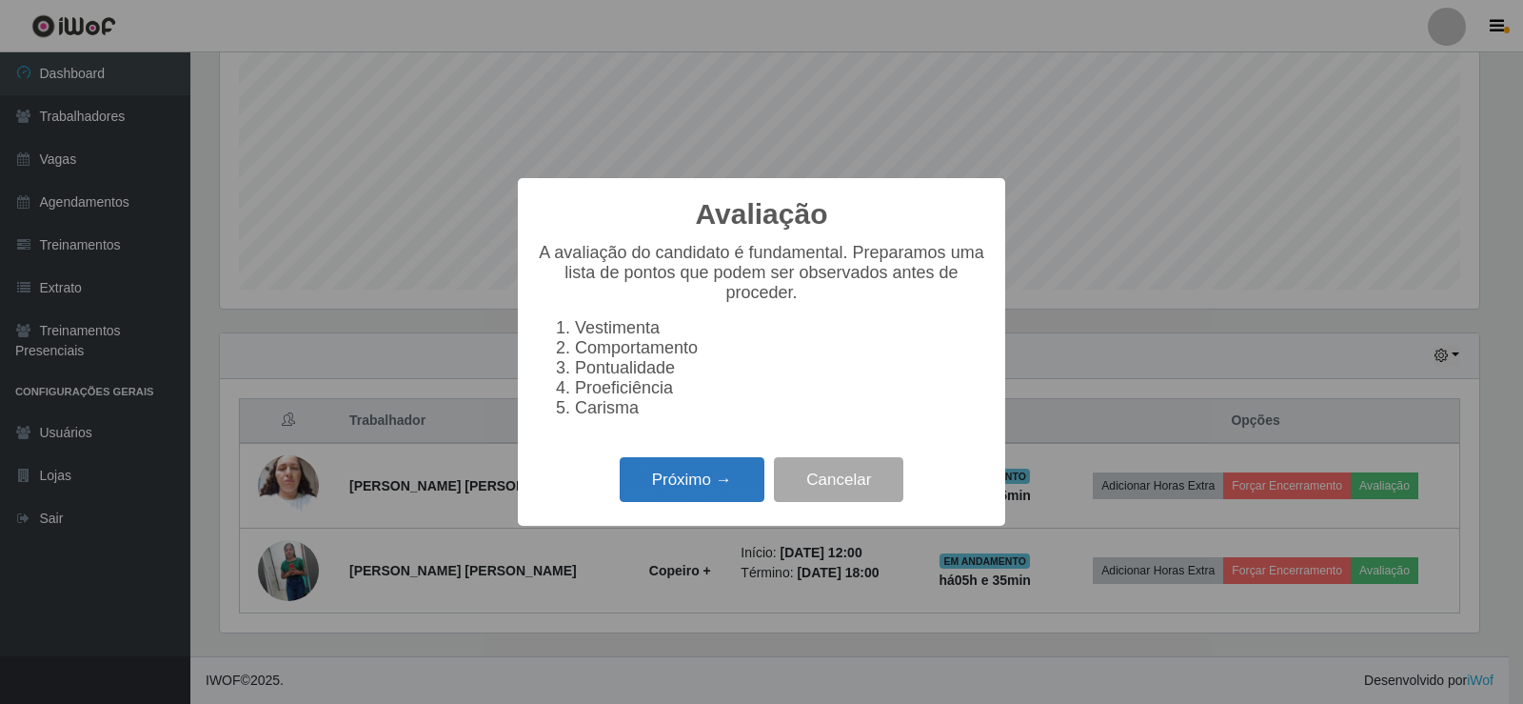
click at [706, 487] on button "Próximo →" at bounding box center [692, 479] width 145 height 45
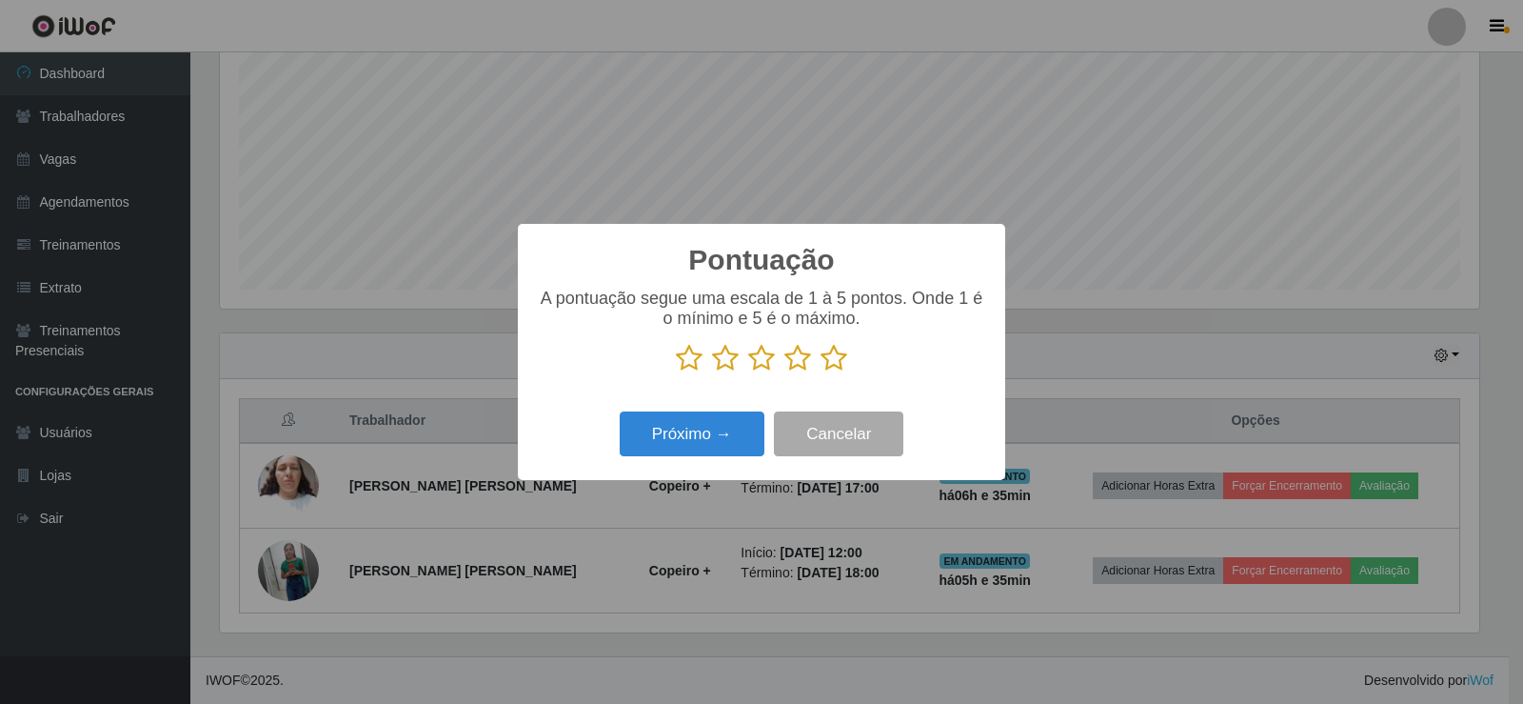
scroll to position [0, 0]
click at [832, 365] on icon at bounding box center [834, 358] width 27 height 29
click at [821, 372] on input "radio" at bounding box center [821, 372] width 0 height 0
click at [733, 422] on button "Próximo →" at bounding box center [692, 433] width 145 height 45
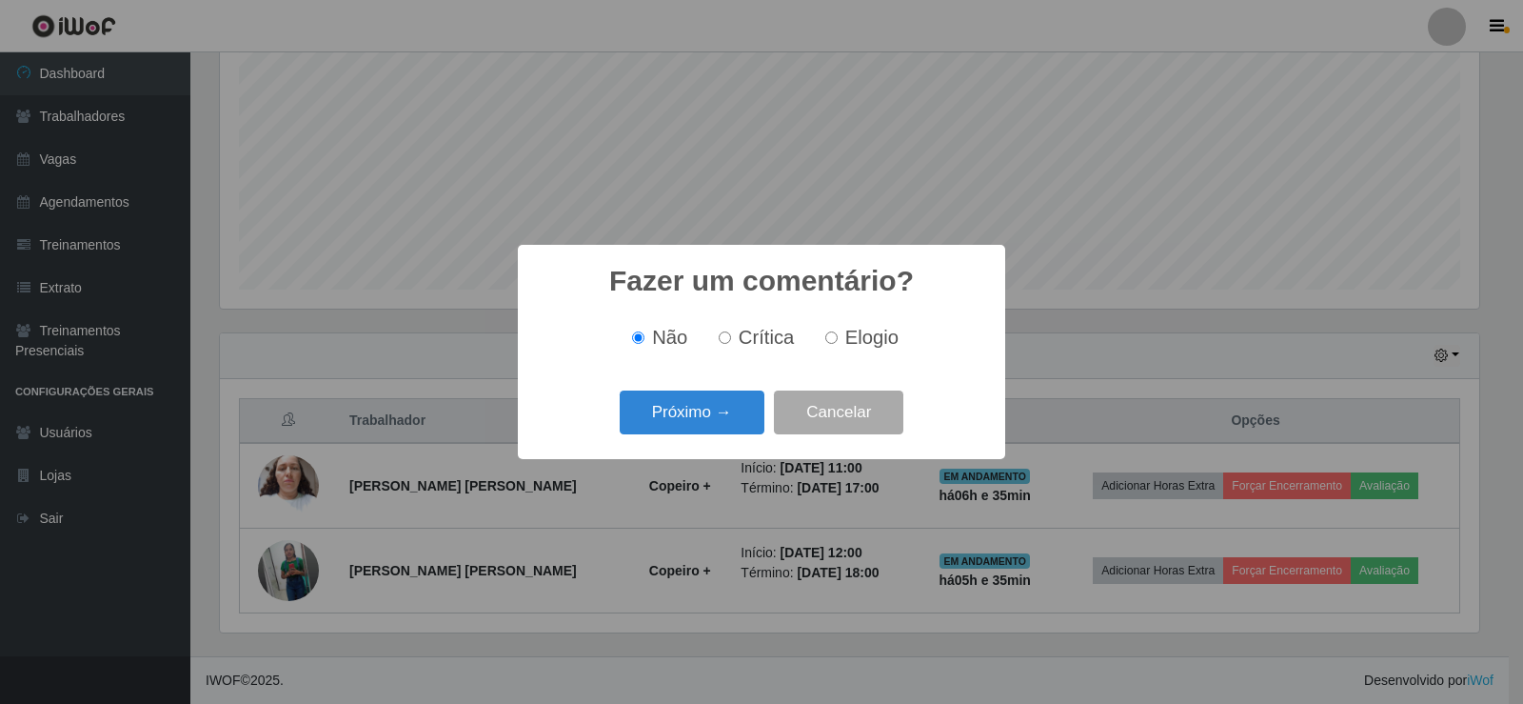
click at [733, 422] on button "Próximo →" at bounding box center [692, 412] width 145 height 45
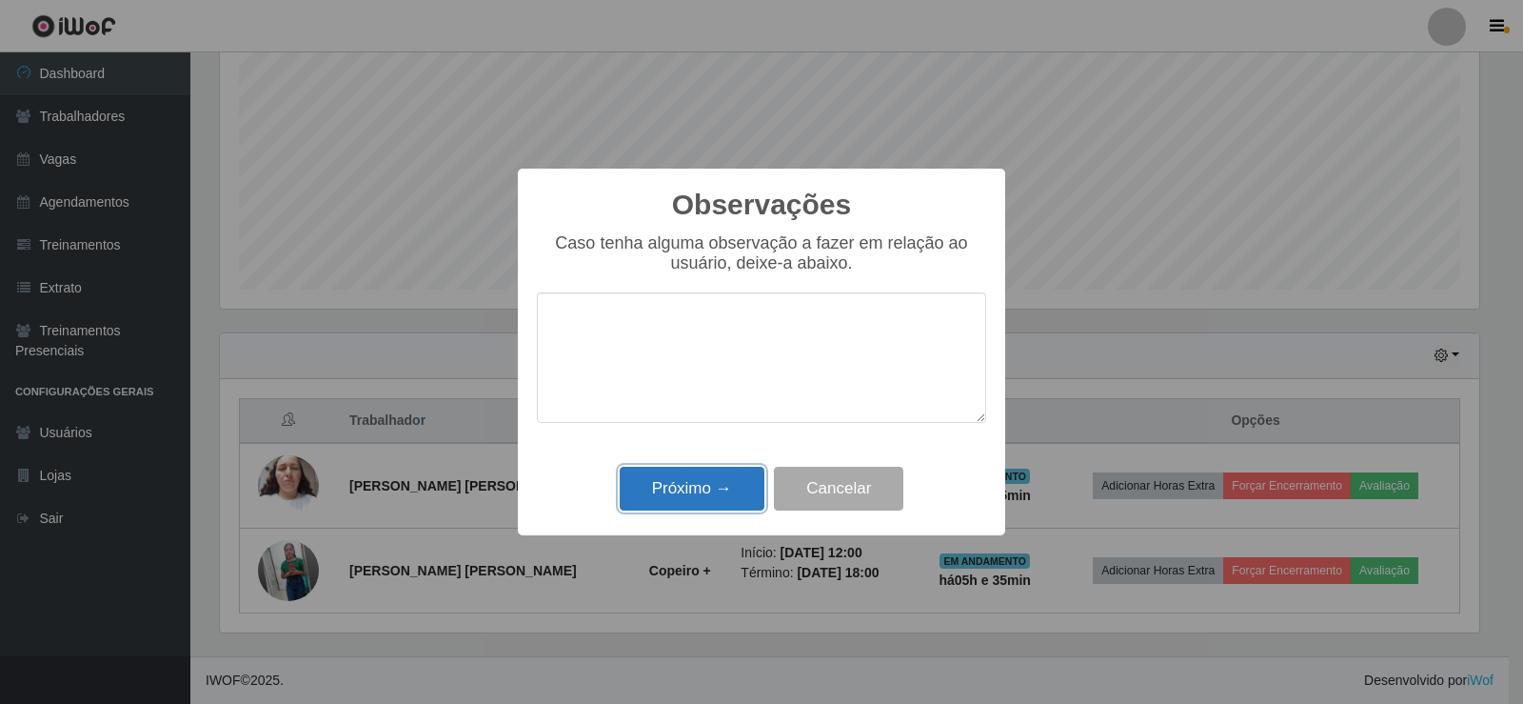
click at [725, 481] on button "Próximo →" at bounding box center [692, 488] width 145 height 45
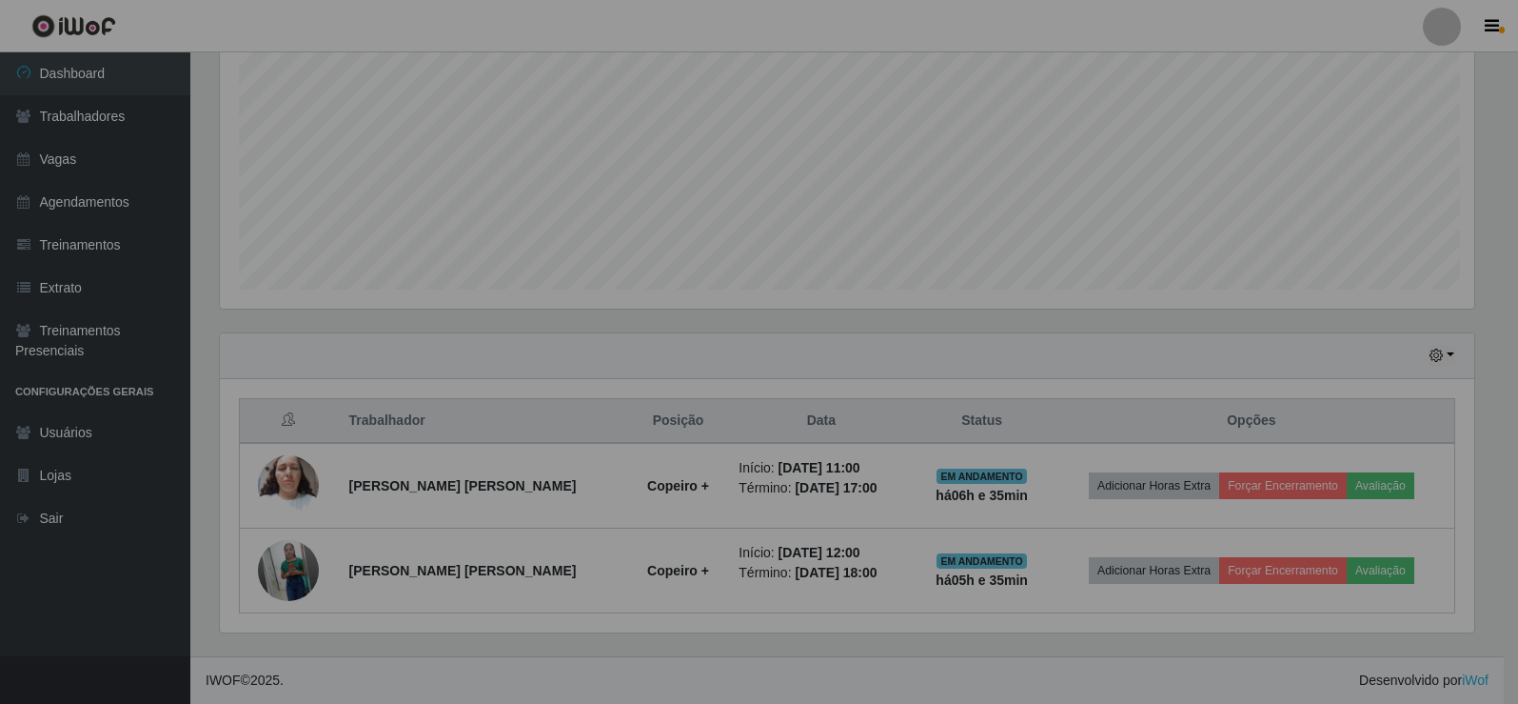
scroll to position [395, 1269]
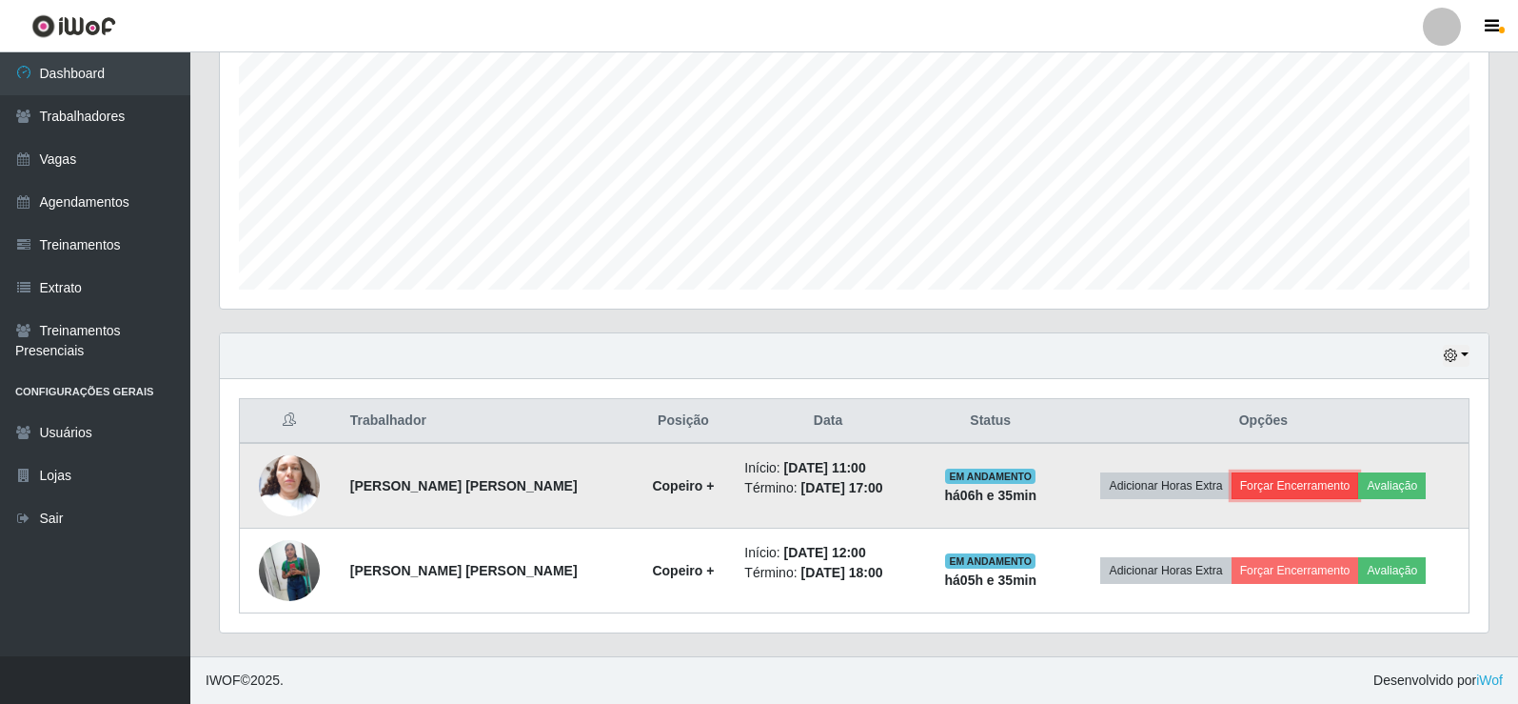
click at [1283, 480] on button "Forçar Encerramento" at bounding box center [1296, 485] width 128 height 27
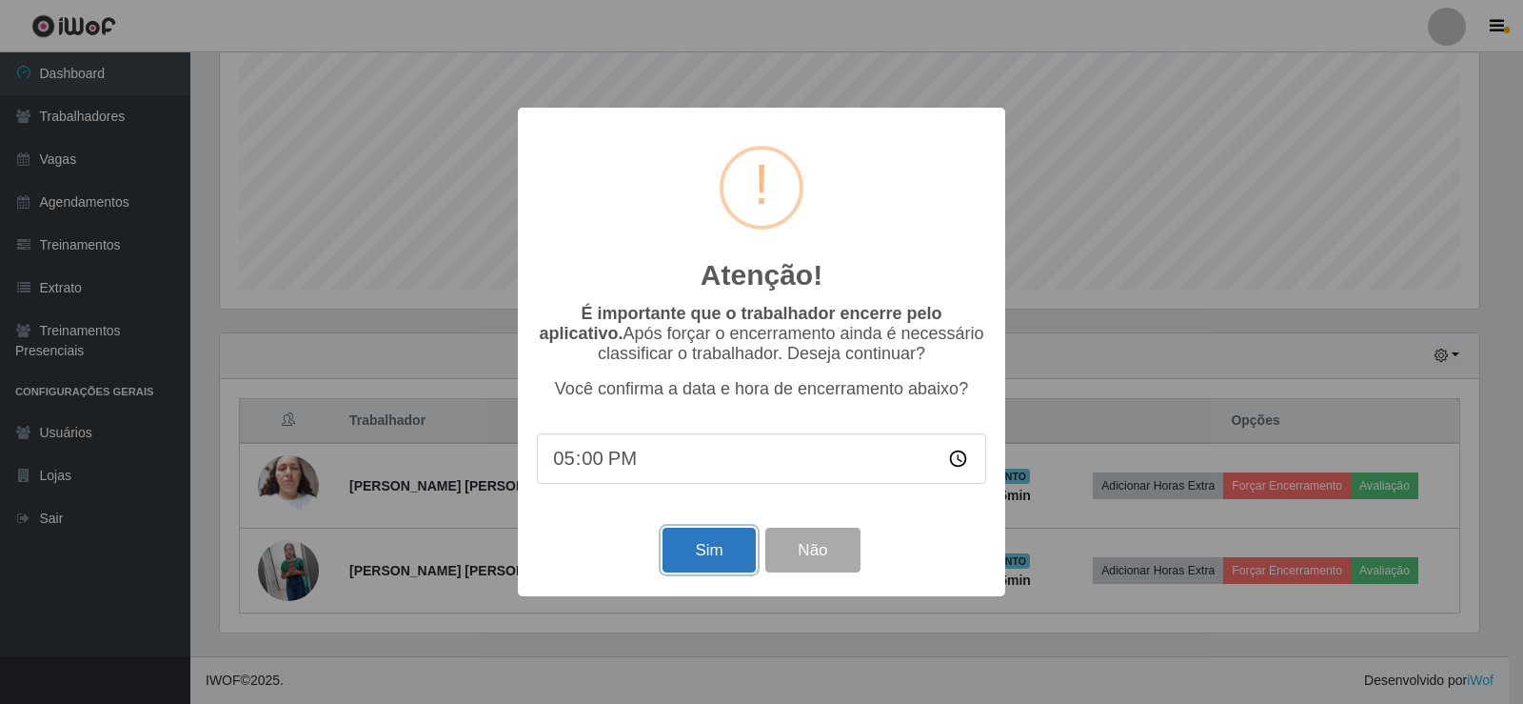
click at [701, 556] on button "Sim" at bounding box center [709, 549] width 92 height 45
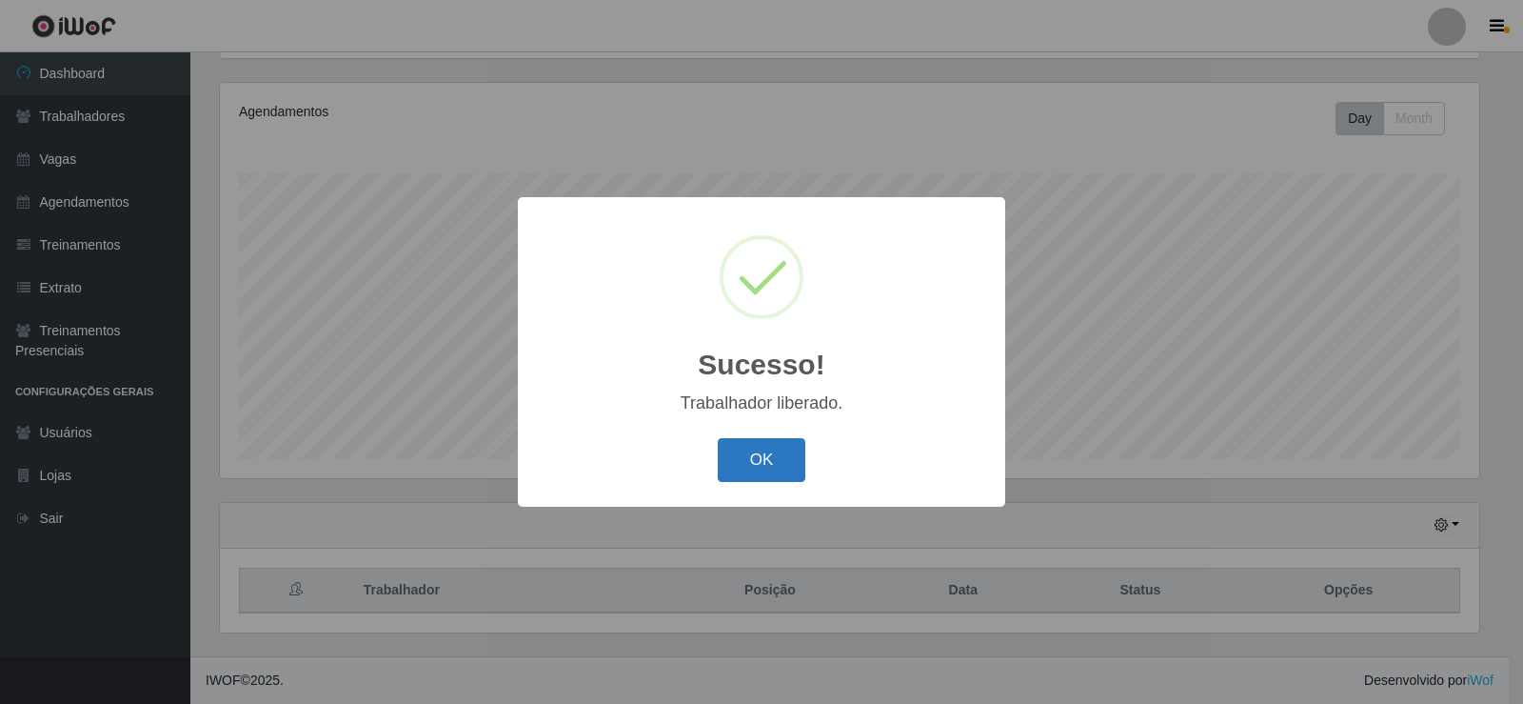
click at [769, 441] on button "OK" at bounding box center [762, 460] width 89 height 45
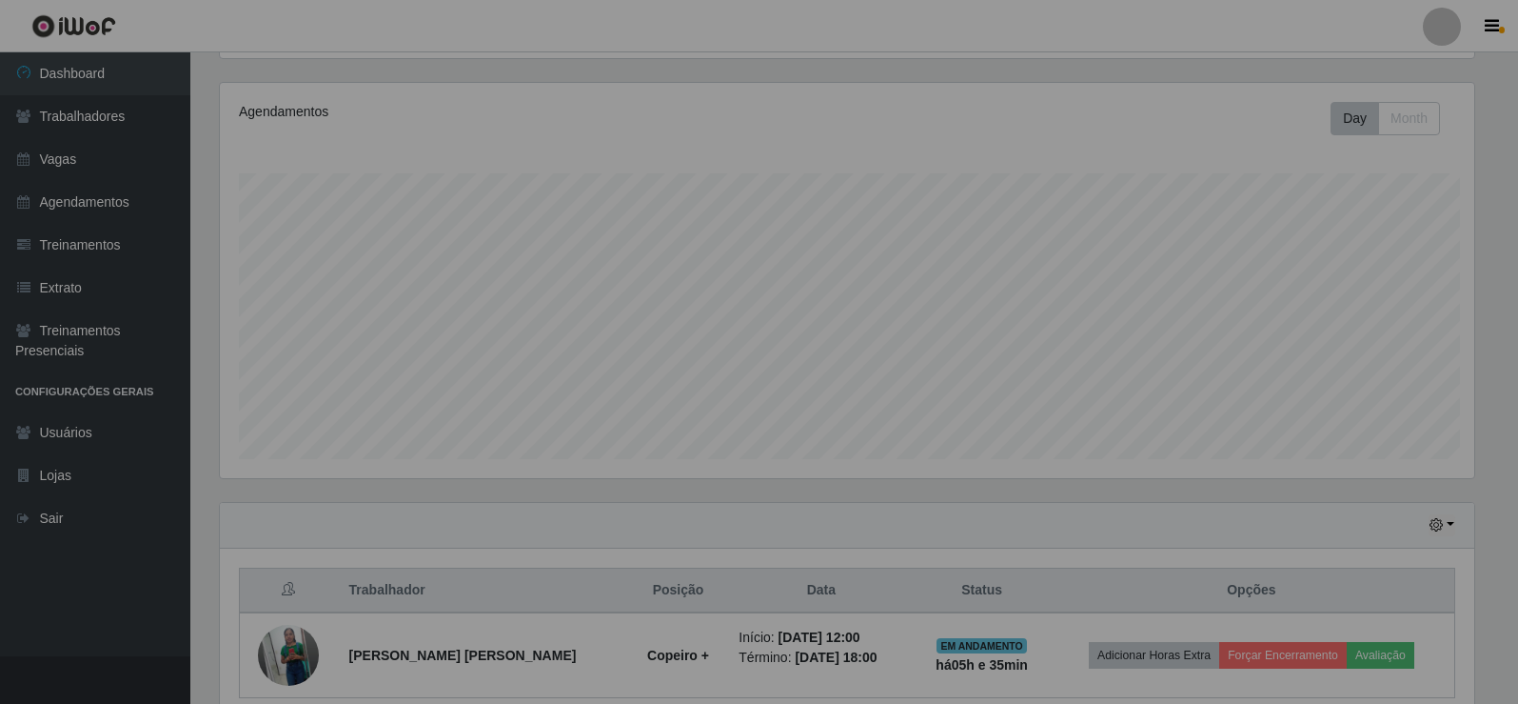
scroll to position [395, 1269]
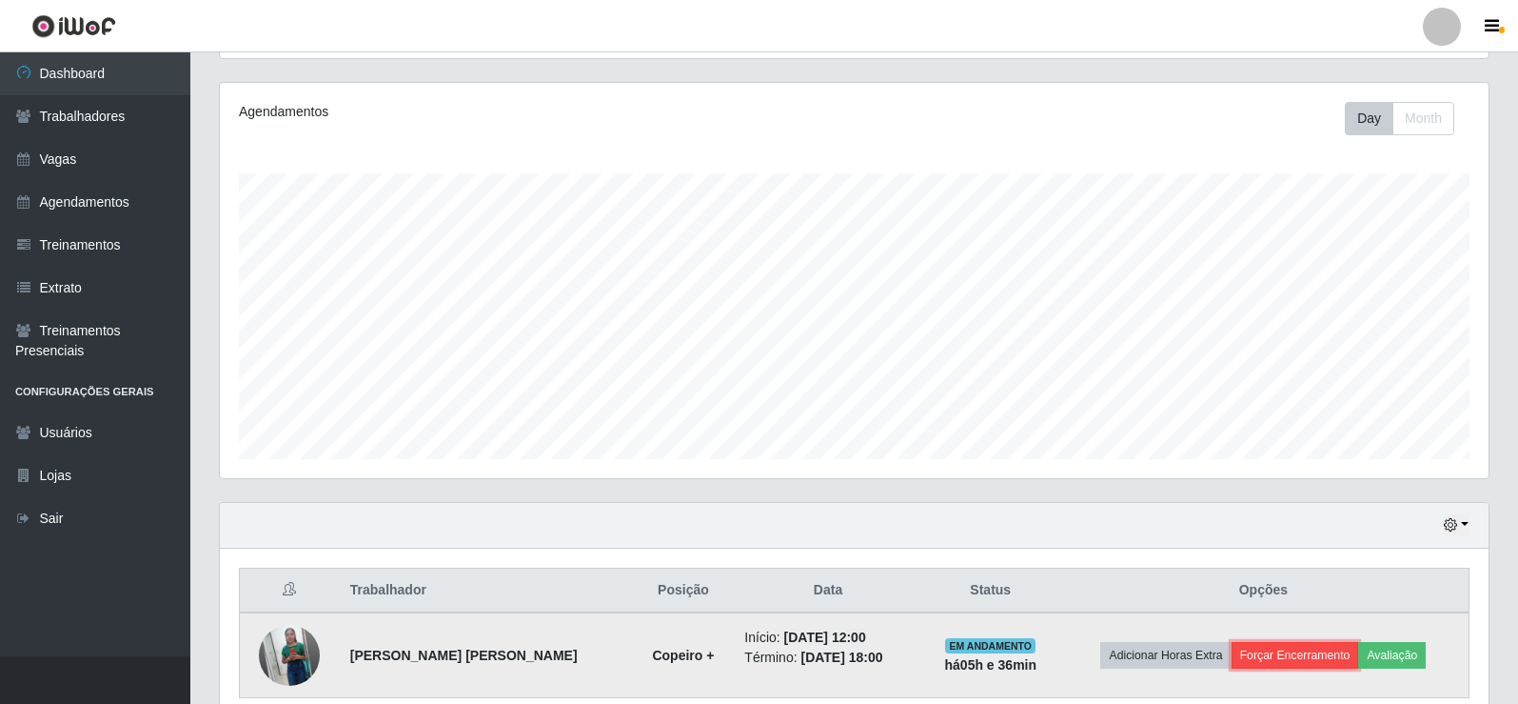
click at [1306, 650] on button "Forçar Encerramento" at bounding box center [1296, 655] width 128 height 27
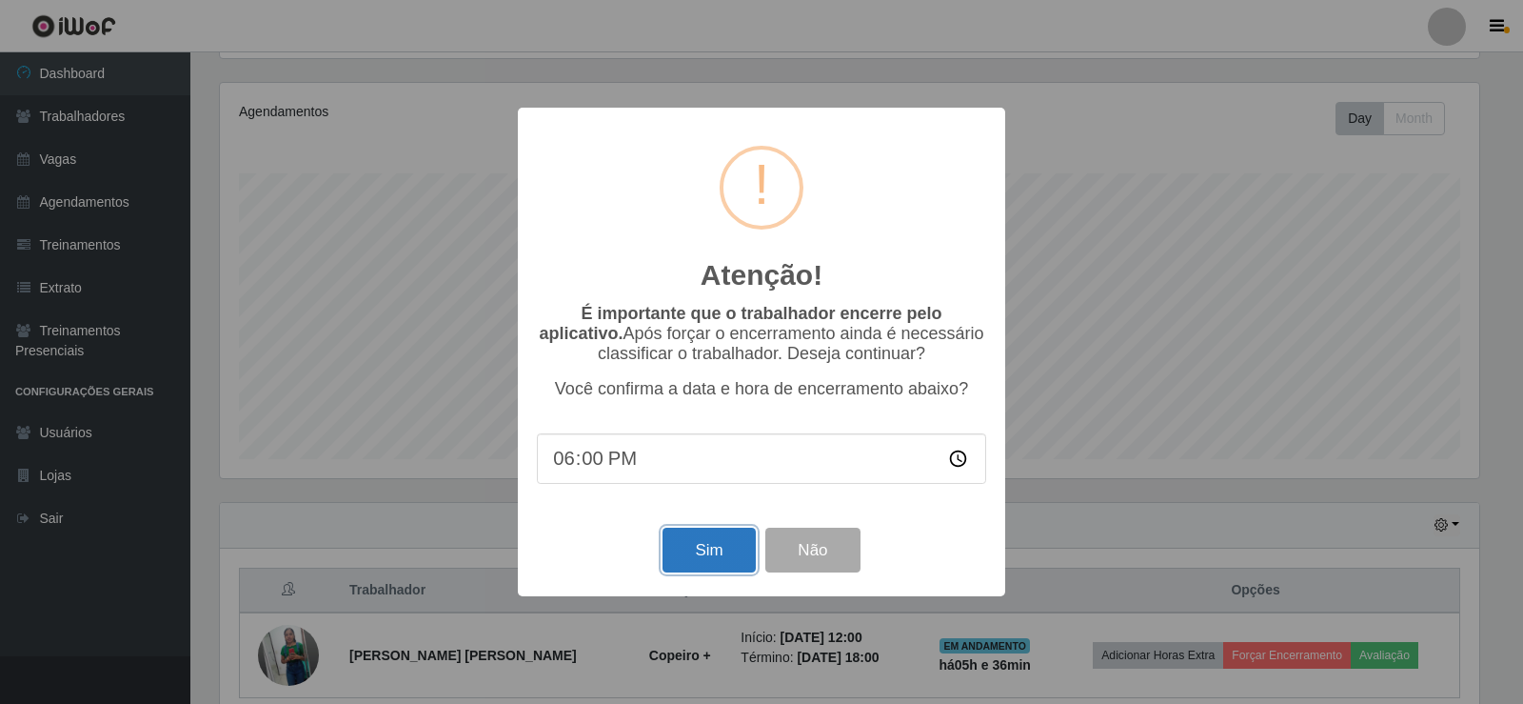
click at [721, 552] on button "Sim" at bounding box center [709, 549] width 92 height 45
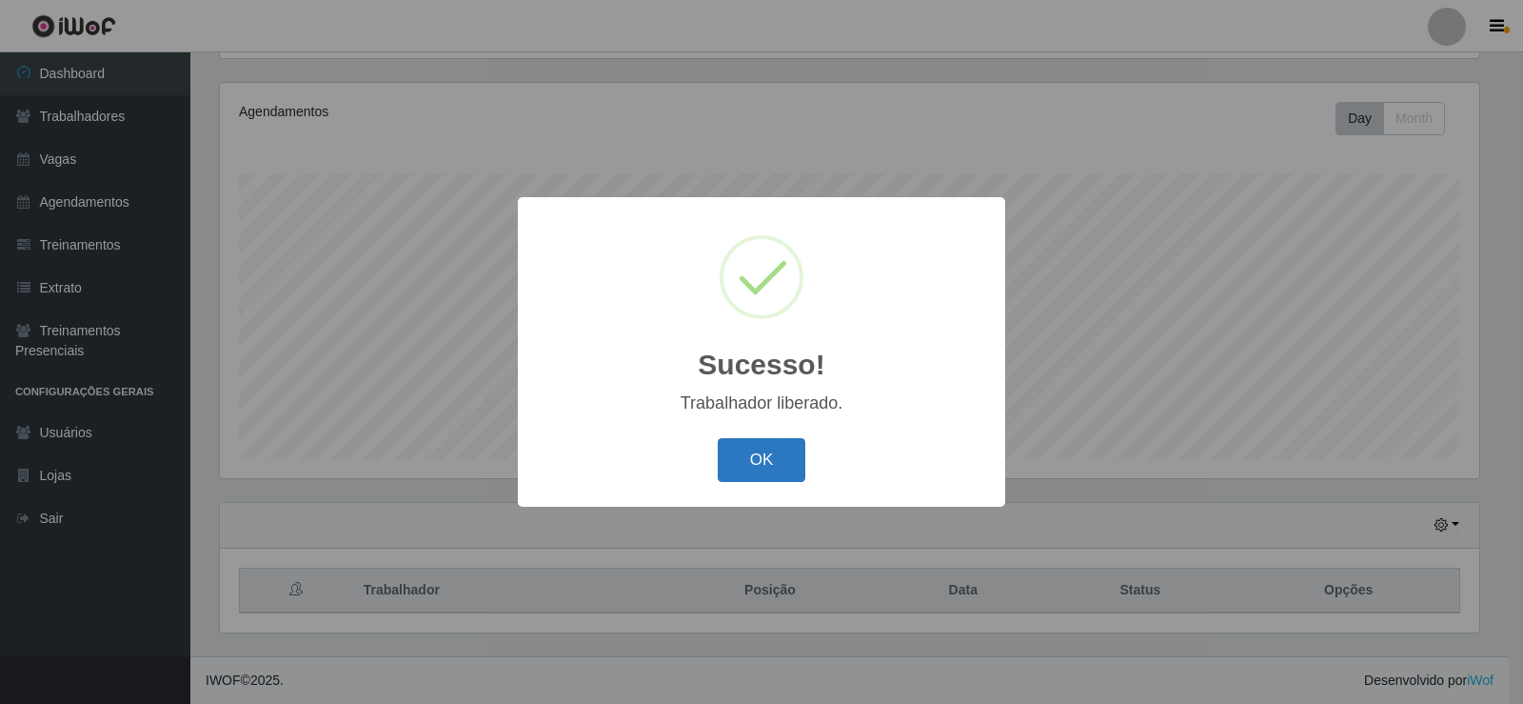
click at [755, 461] on button "OK" at bounding box center [762, 460] width 89 height 45
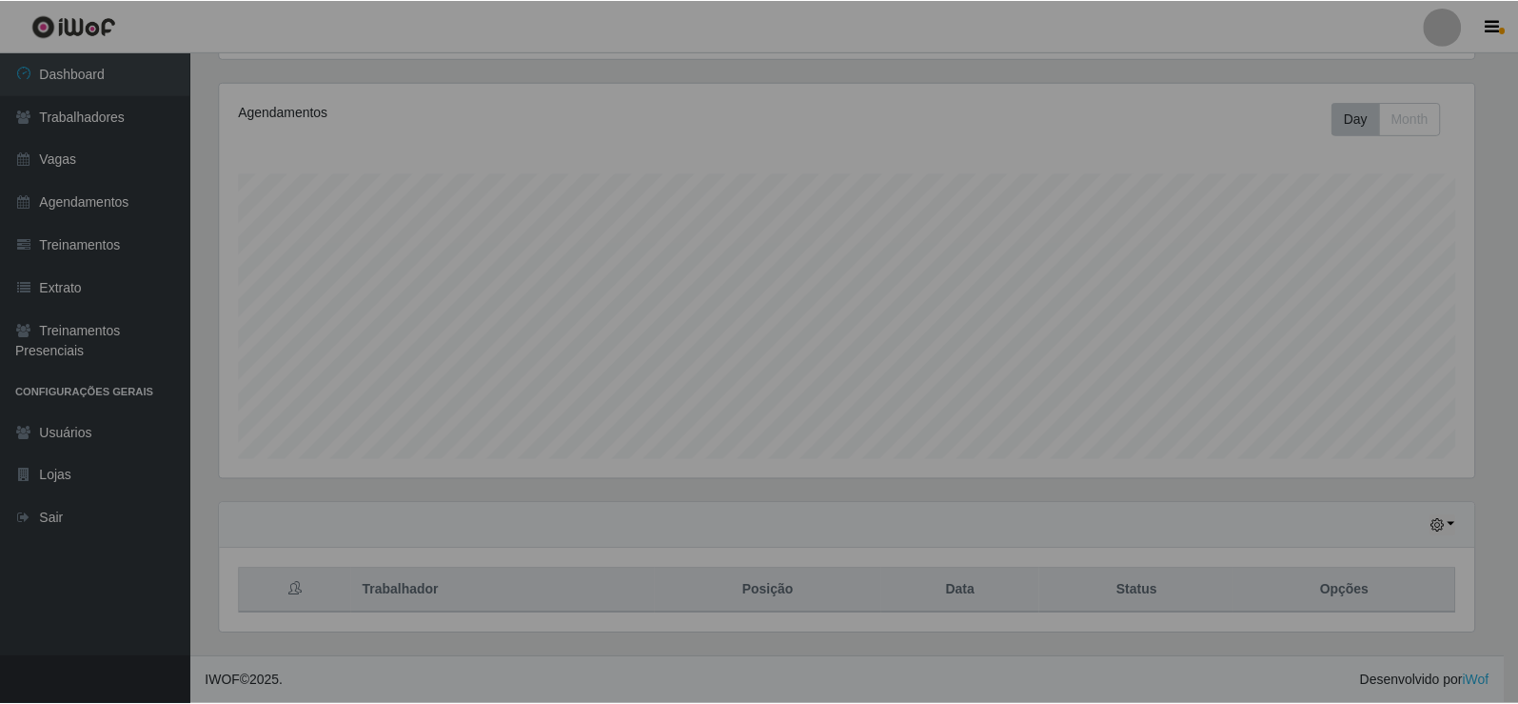
scroll to position [395, 1269]
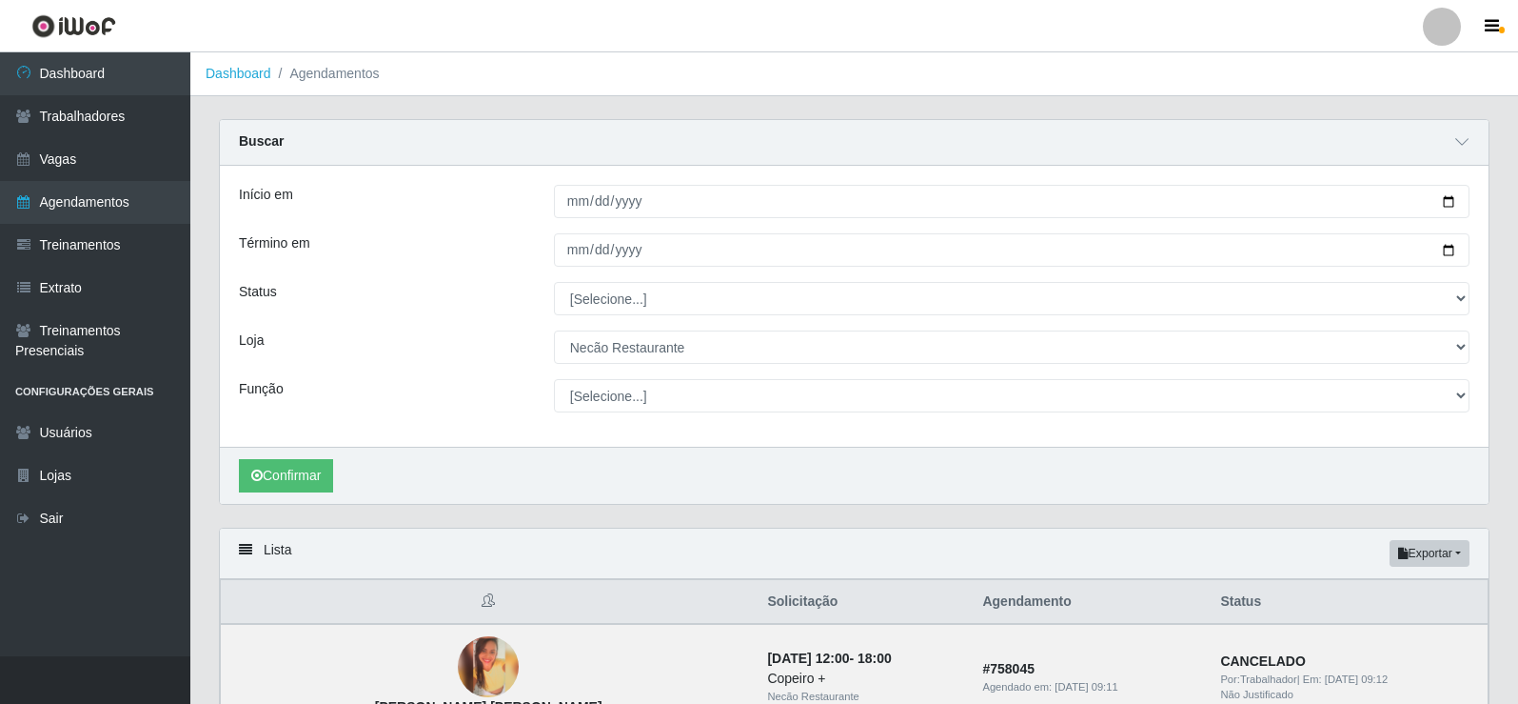
select select "334"
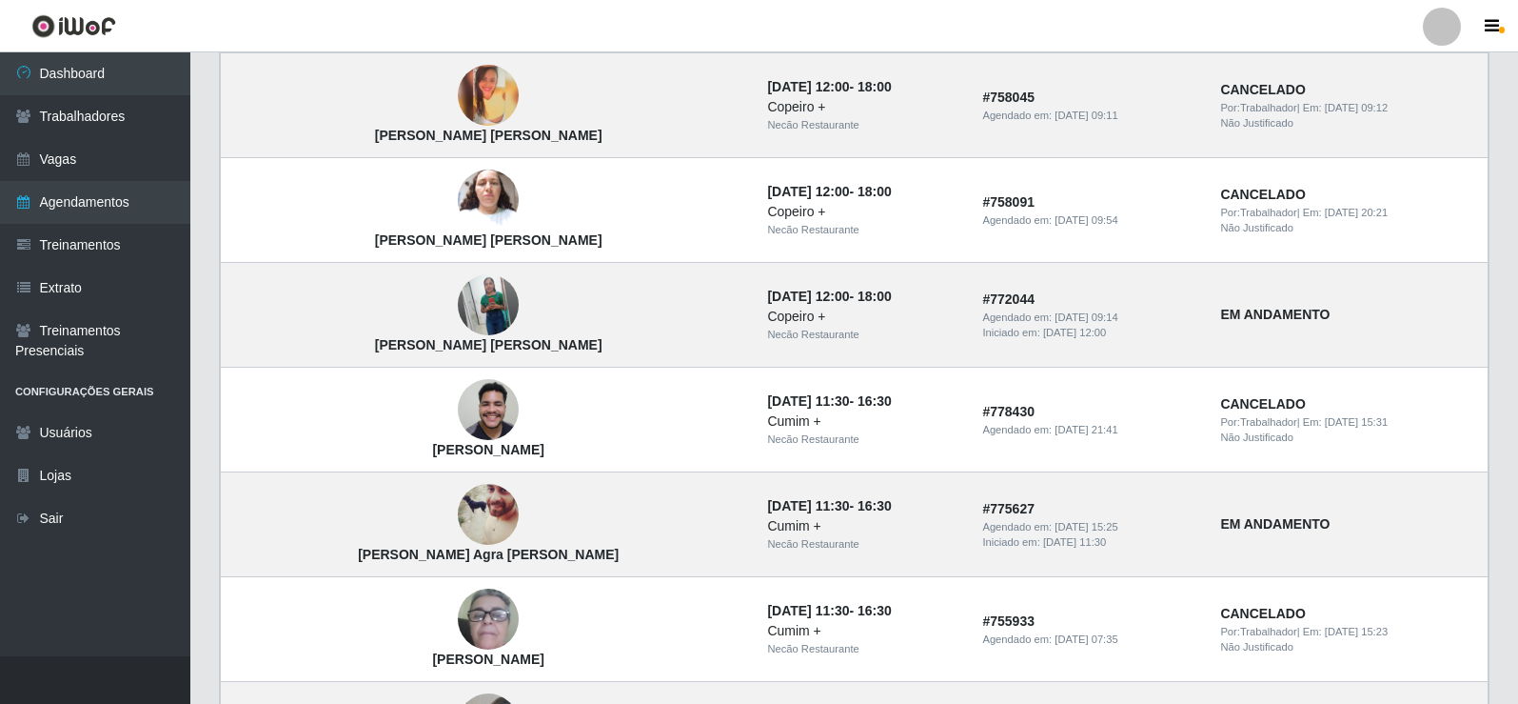
scroll to position [381, 0]
